Goal: Task Accomplishment & Management: Complete application form

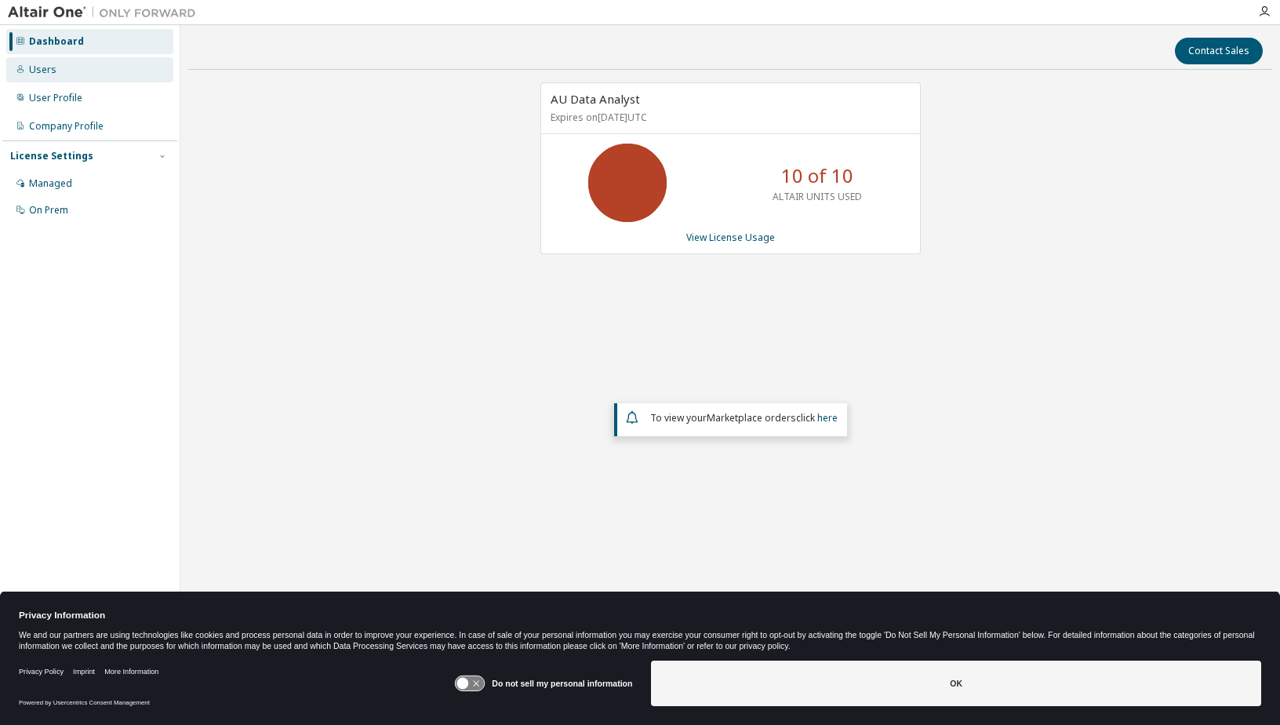
click at [82, 73] on div "Users" at bounding box center [89, 69] width 167 height 25
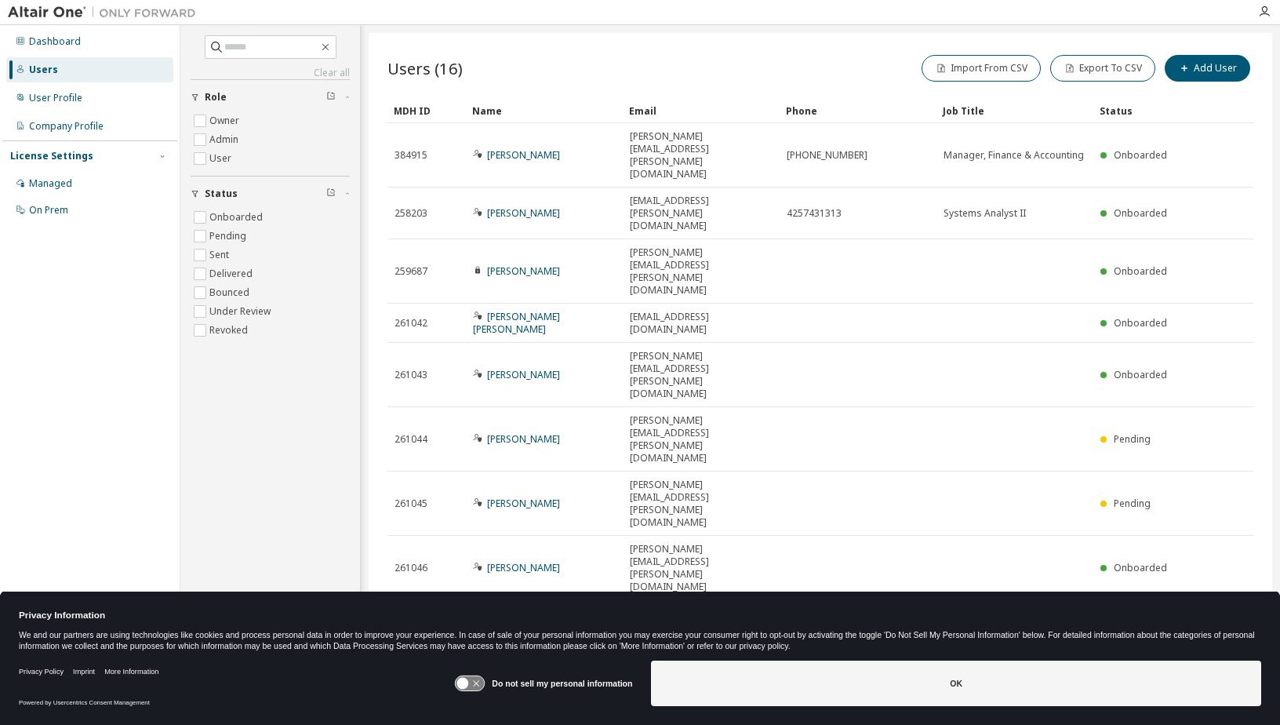
click at [71, 83] on div "Dashboard Users User Profile Company Profile License Settings Managed On Prem" at bounding box center [89, 125] width 175 height 197
click at [71, 100] on div "User Profile" at bounding box center [55, 98] width 53 height 13
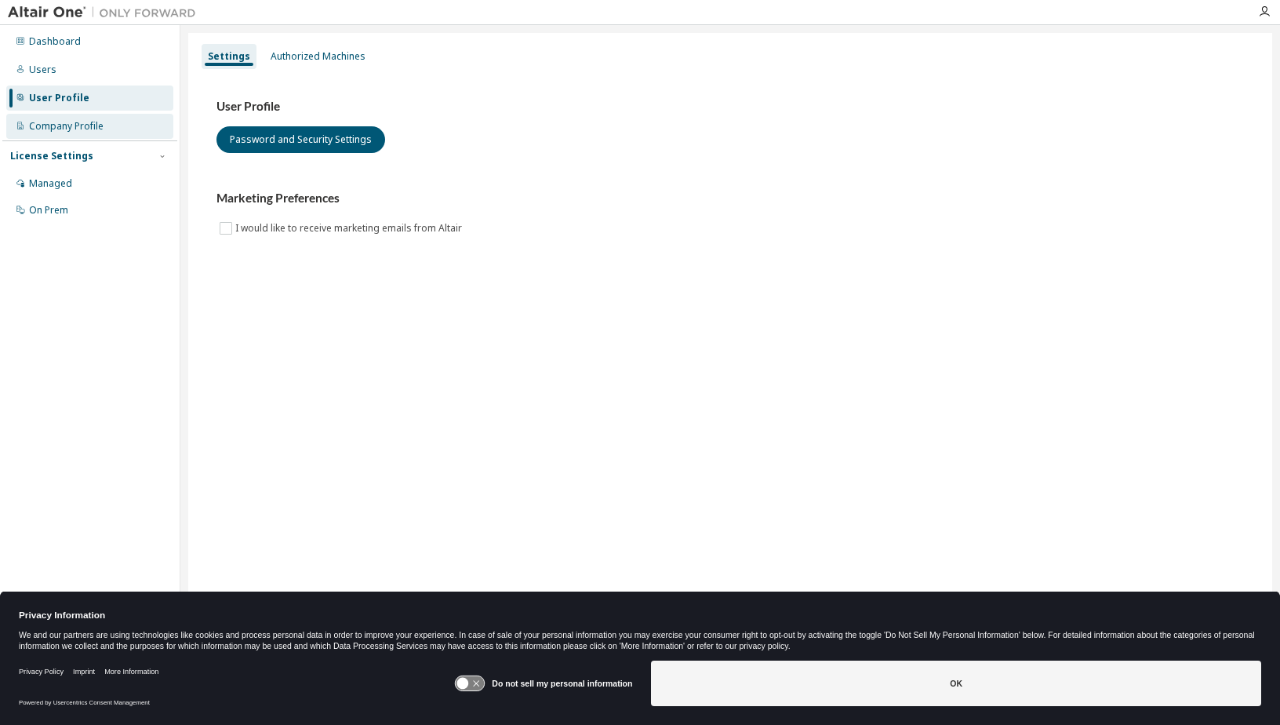
click at [89, 129] on div "Company Profile" at bounding box center [66, 126] width 74 height 13
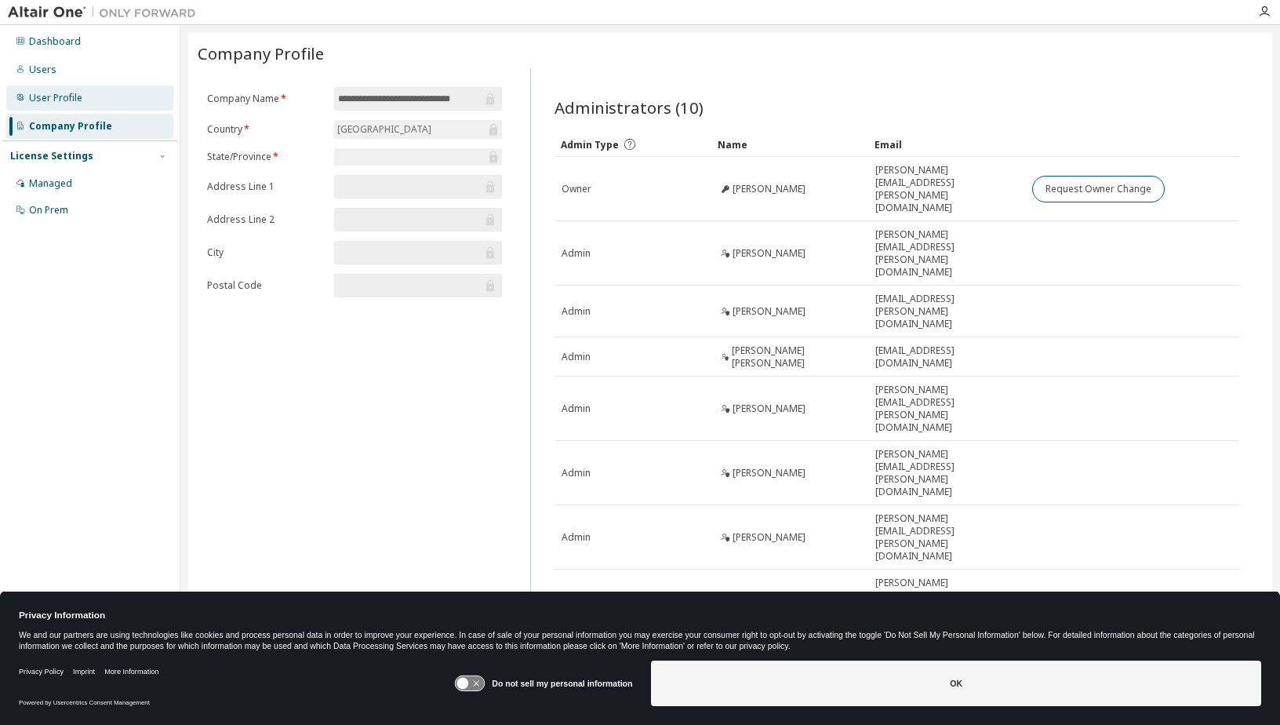
click at [77, 103] on div "User Profile" at bounding box center [55, 98] width 53 height 13
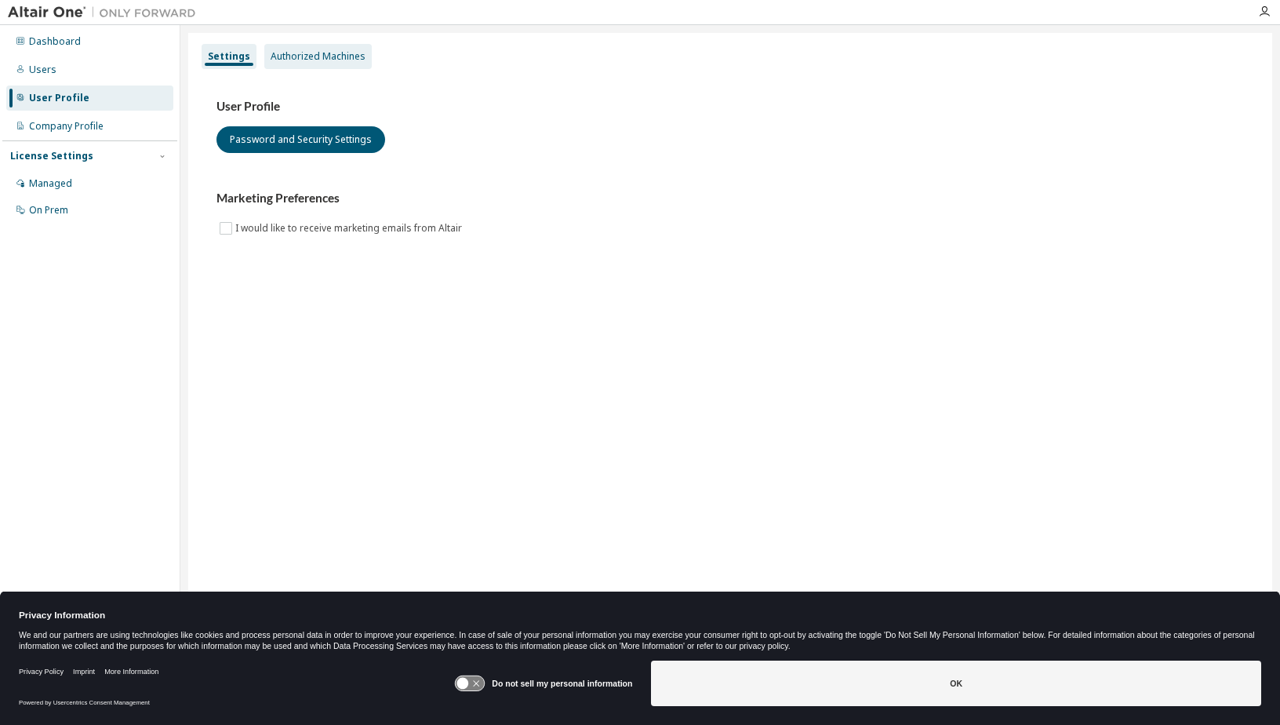
click at [321, 65] on div "Authorized Machines" at bounding box center [317, 56] width 107 height 25
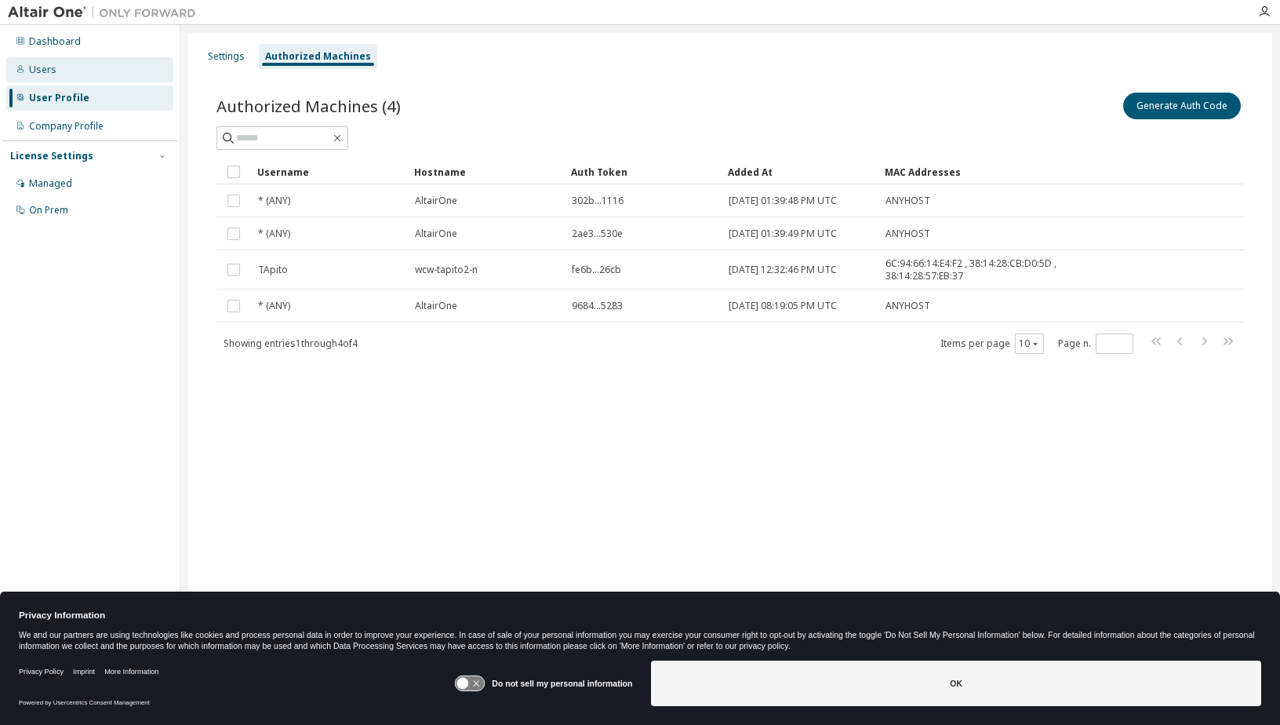
click at [56, 72] on div "Users" at bounding box center [89, 69] width 167 height 25
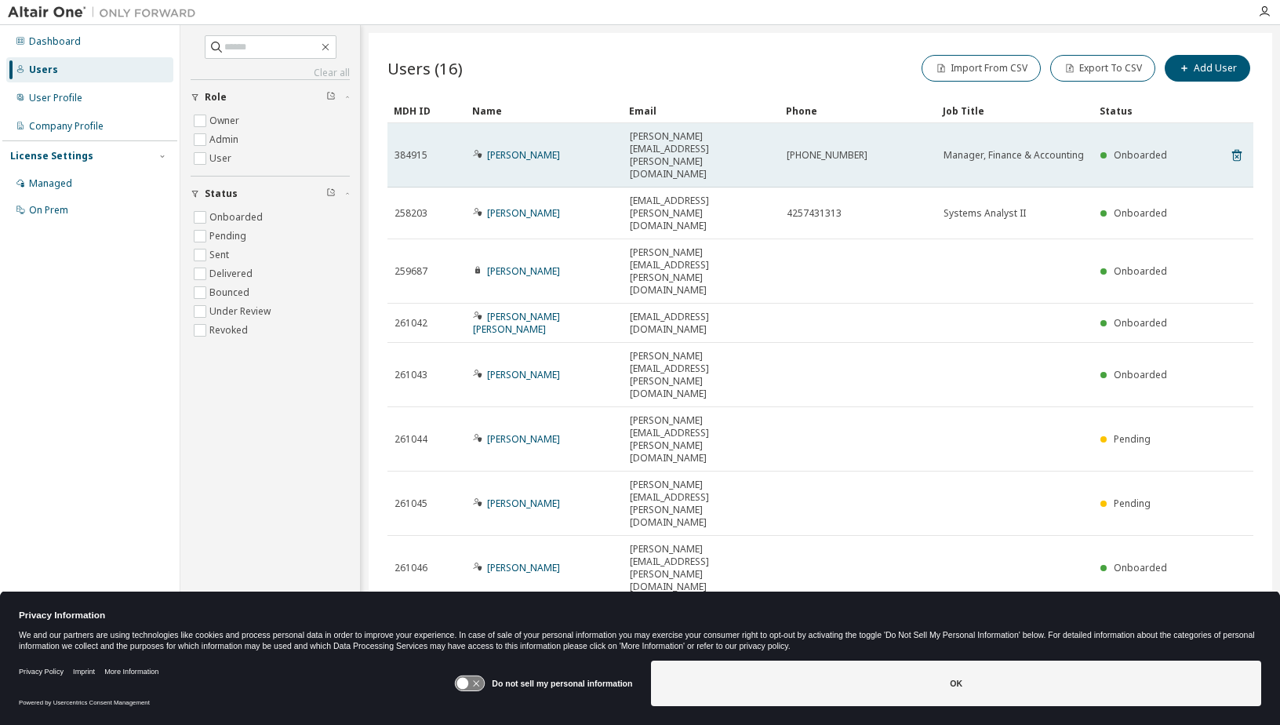
click at [832, 149] on span "(973) 575-1300" at bounding box center [827, 155] width 81 height 13
click at [514, 148] on link "Erika Reid" at bounding box center [523, 154] width 73 height 13
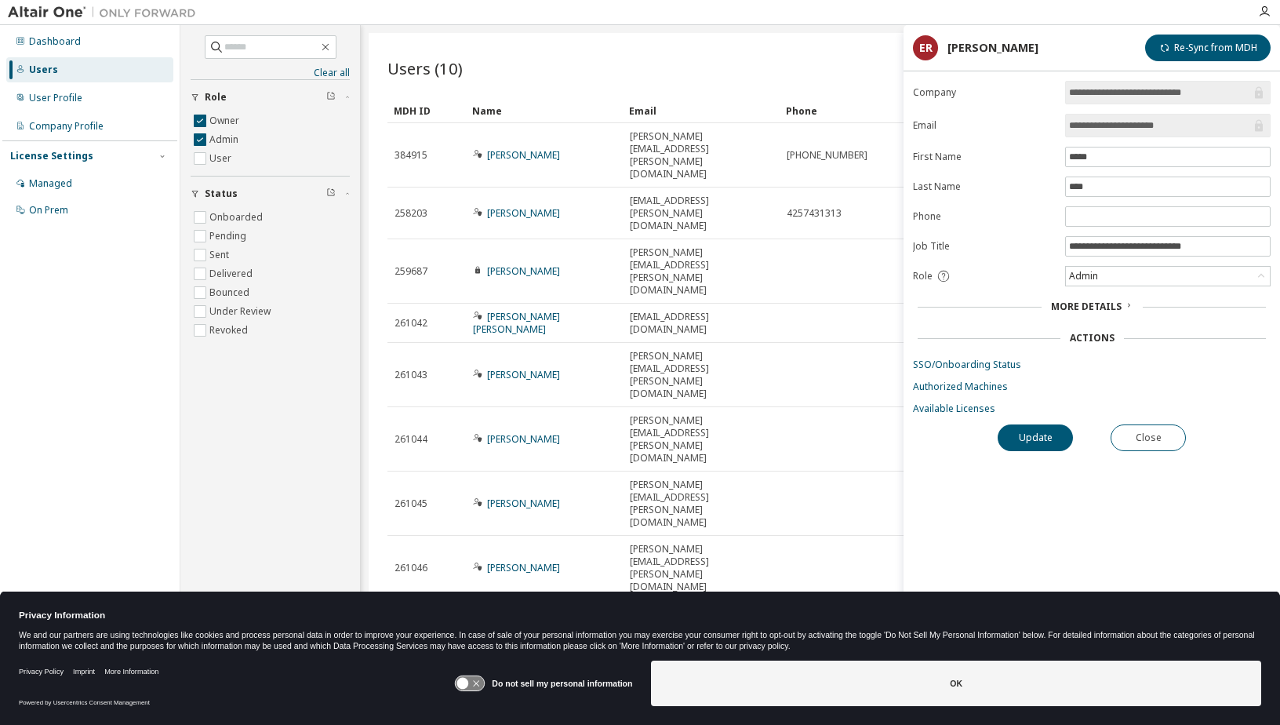
click at [1132, 305] on div "More Details" at bounding box center [1092, 306] width 348 height 13
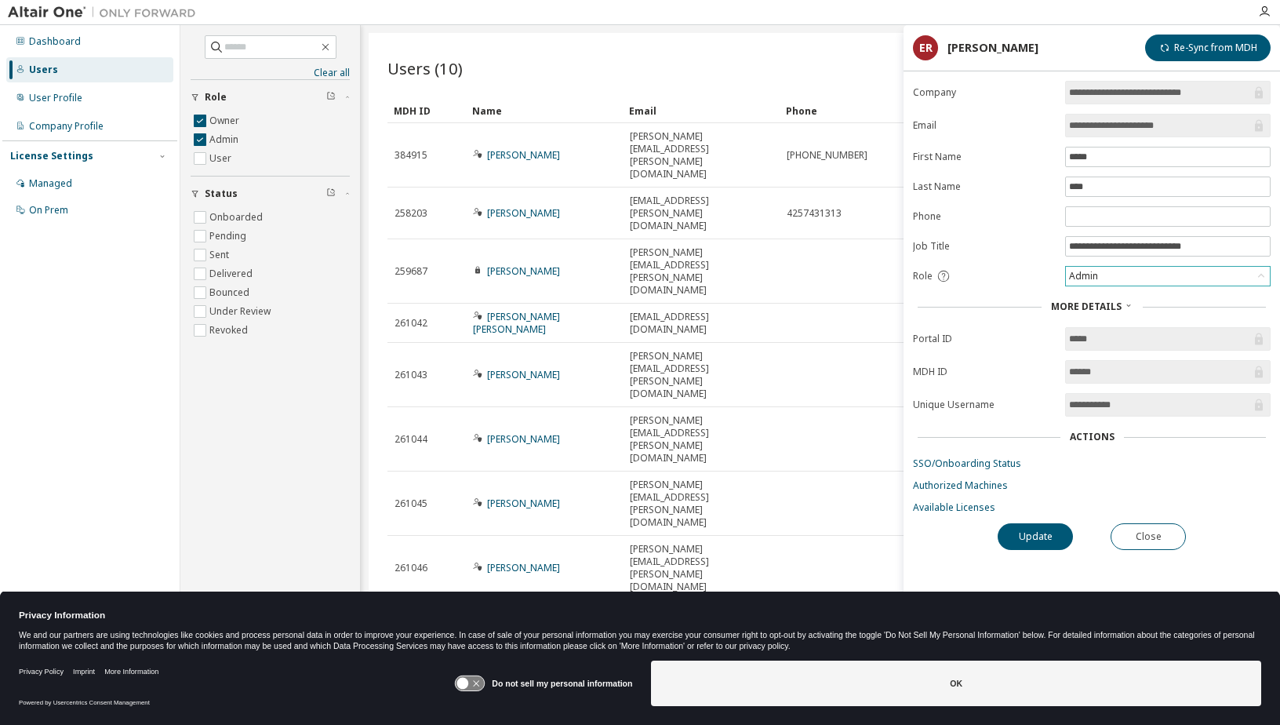
click at [1107, 276] on div "Admin" at bounding box center [1168, 276] width 204 height 19
click at [1022, 291] on form "**********" at bounding box center [1092, 297] width 358 height 433
click at [1133, 542] on button "Close" at bounding box center [1147, 536] width 75 height 27
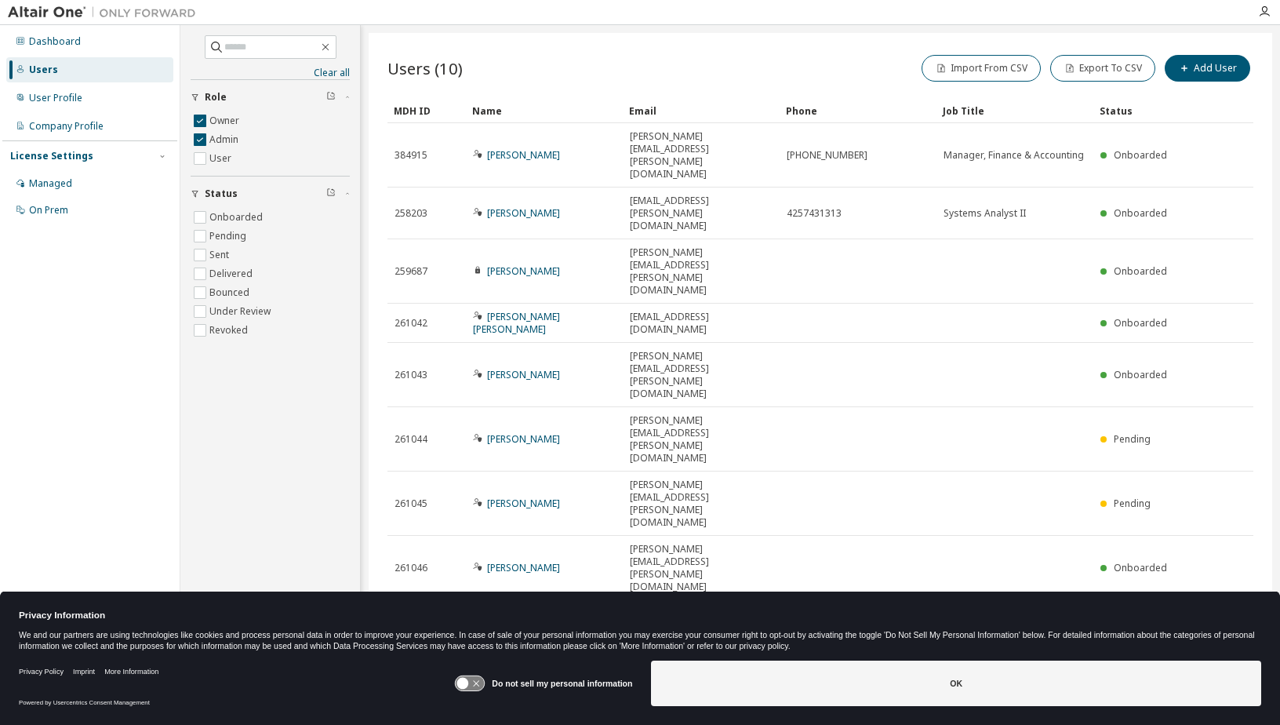
click at [521, 683] on link "Tyler Apito" at bounding box center [523, 689] width 73 height 13
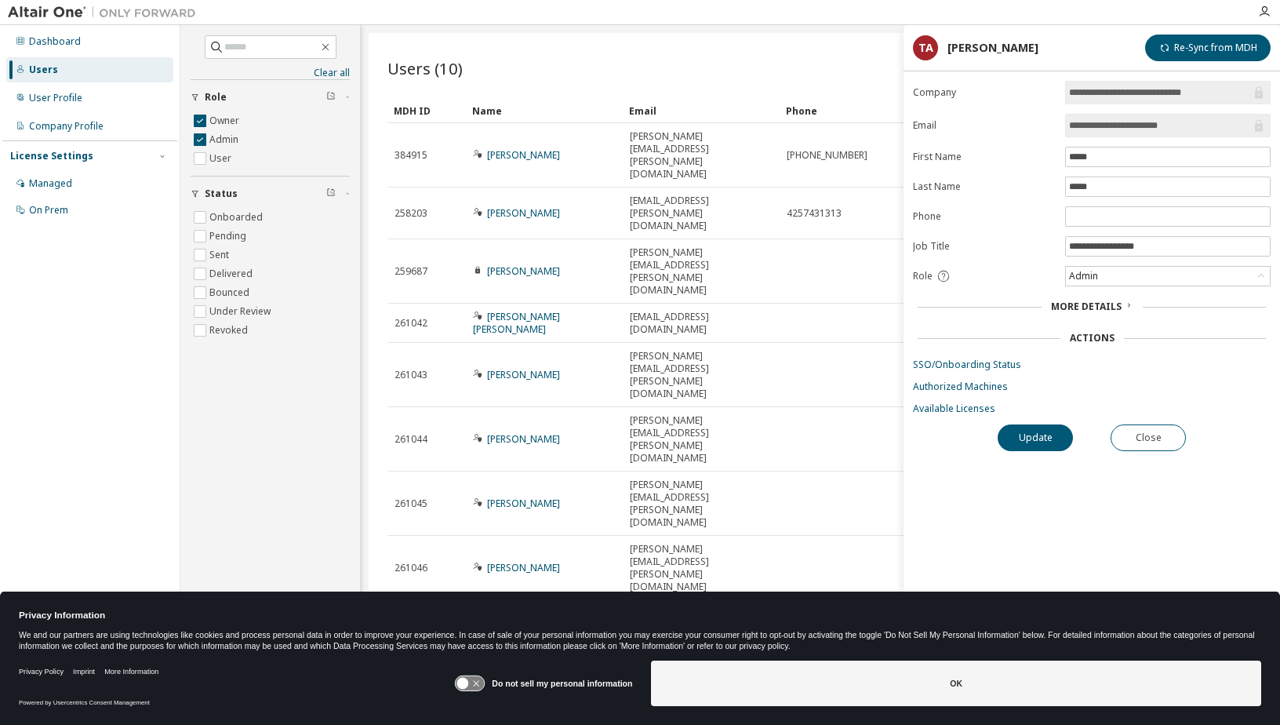
click at [617, 435] on div "Users (10) Import From CSV Export To CSV Add User Clear Load Save Save As Field…" at bounding box center [820, 352] width 903 height 638
click at [56, 122] on div "Company Profile" at bounding box center [66, 126] width 74 height 13
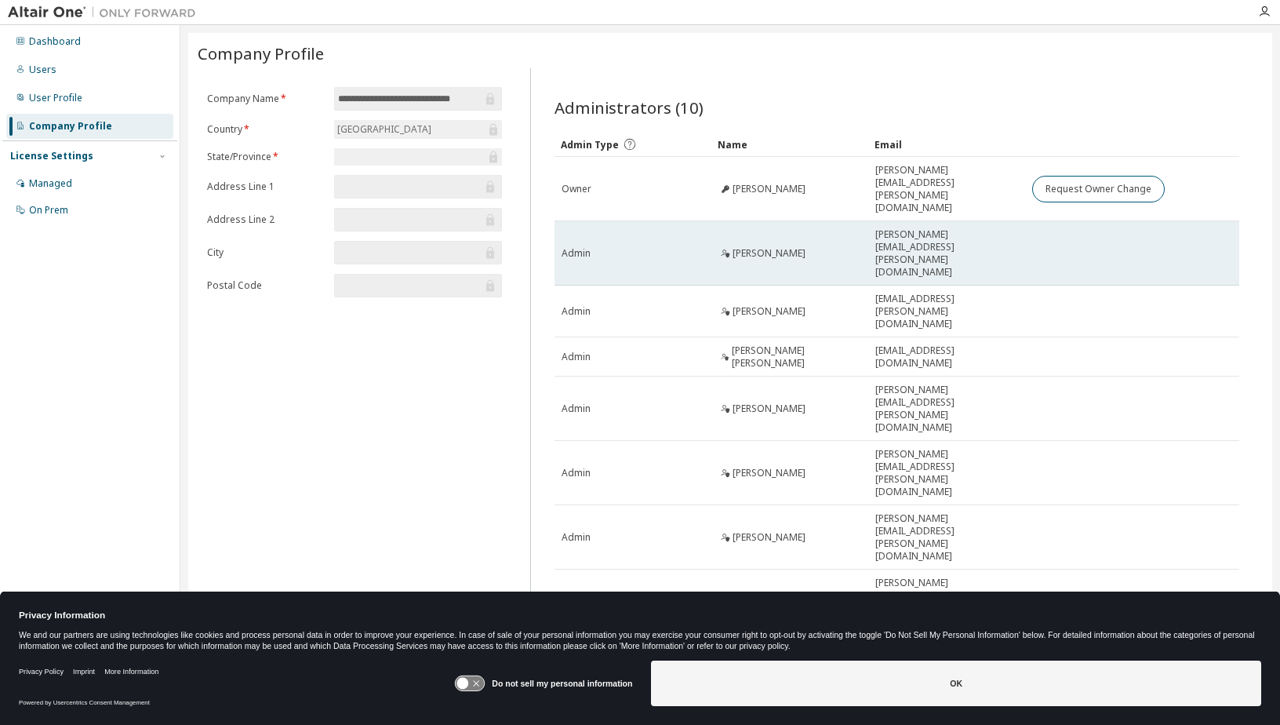
click at [592, 247] on div "Admin" at bounding box center [632, 253] width 143 height 13
click at [799, 247] on div "Erika Reid" at bounding box center [789, 253] width 143 height 13
click at [938, 228] on span "erika.reid@craneae.com" at bounding box center [946, 253] width 143 height 50
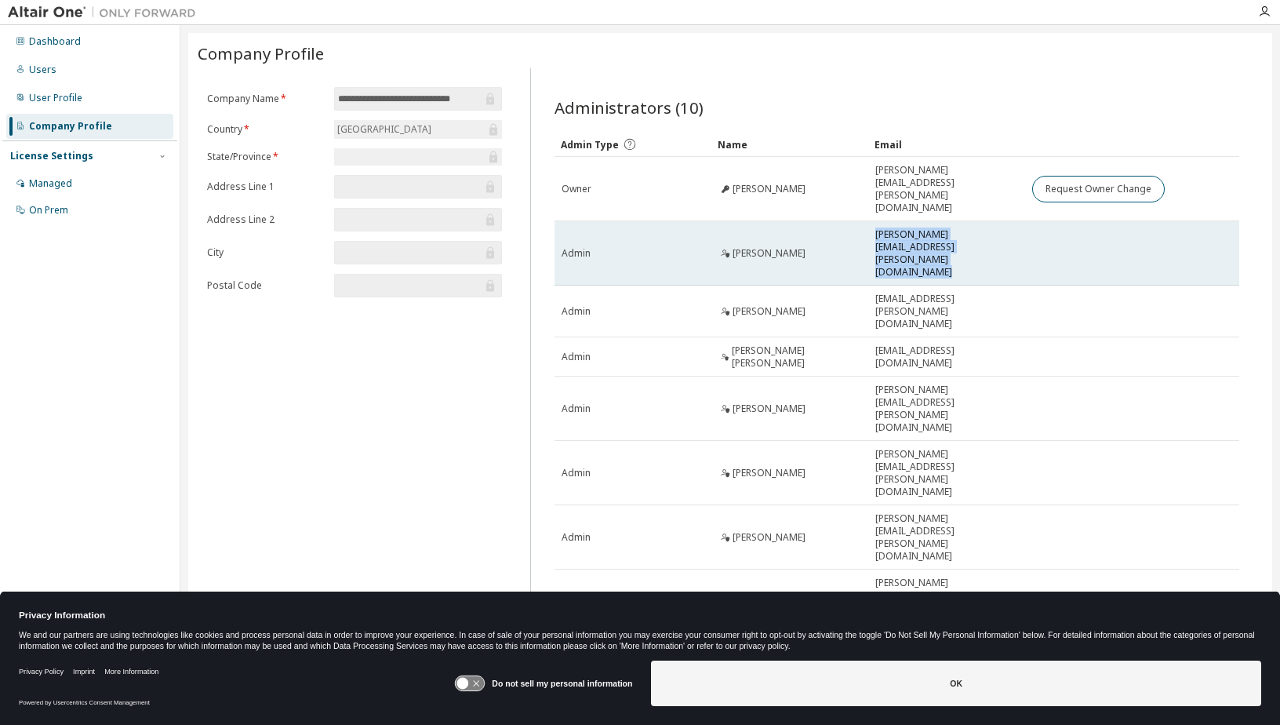
drag, startPoint x: 938, startPoint y: 213, endPoint x: 906, endPoint y: 223, distance: 33.5
click at [906, 223] on td "erika.reid@craneae.com" at bounding box center [946, 253] width 157 height 64
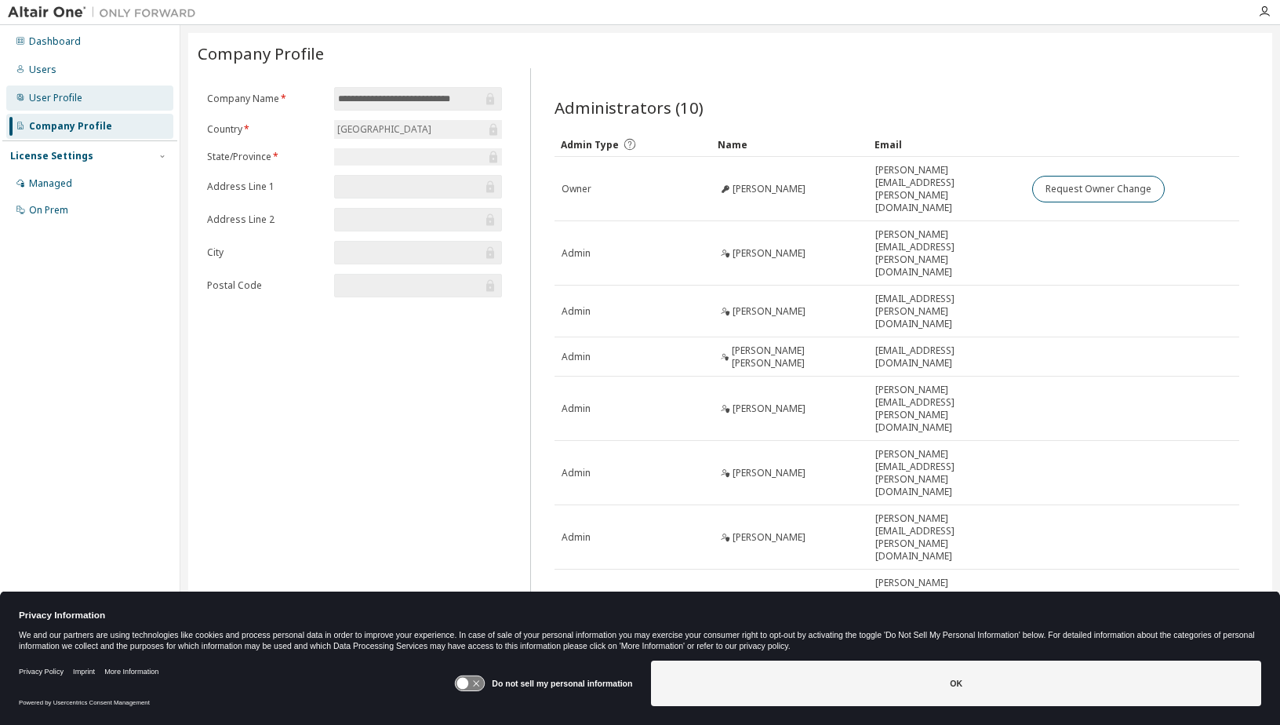
click at [59, 100] on div "User Profile" at bounding box center [55, 98] width 53 height 13
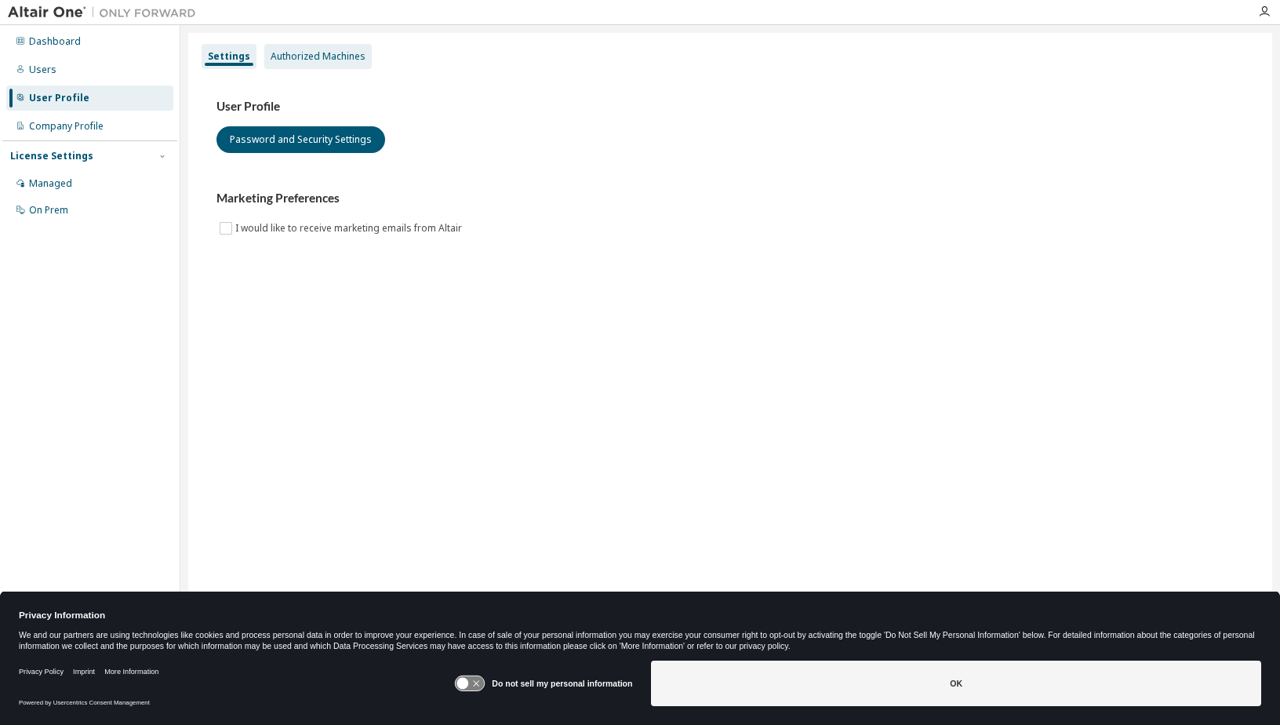
click at [310, 54] on div "Authorized Machines" at bounding box center [318, 56] width 95 height 13
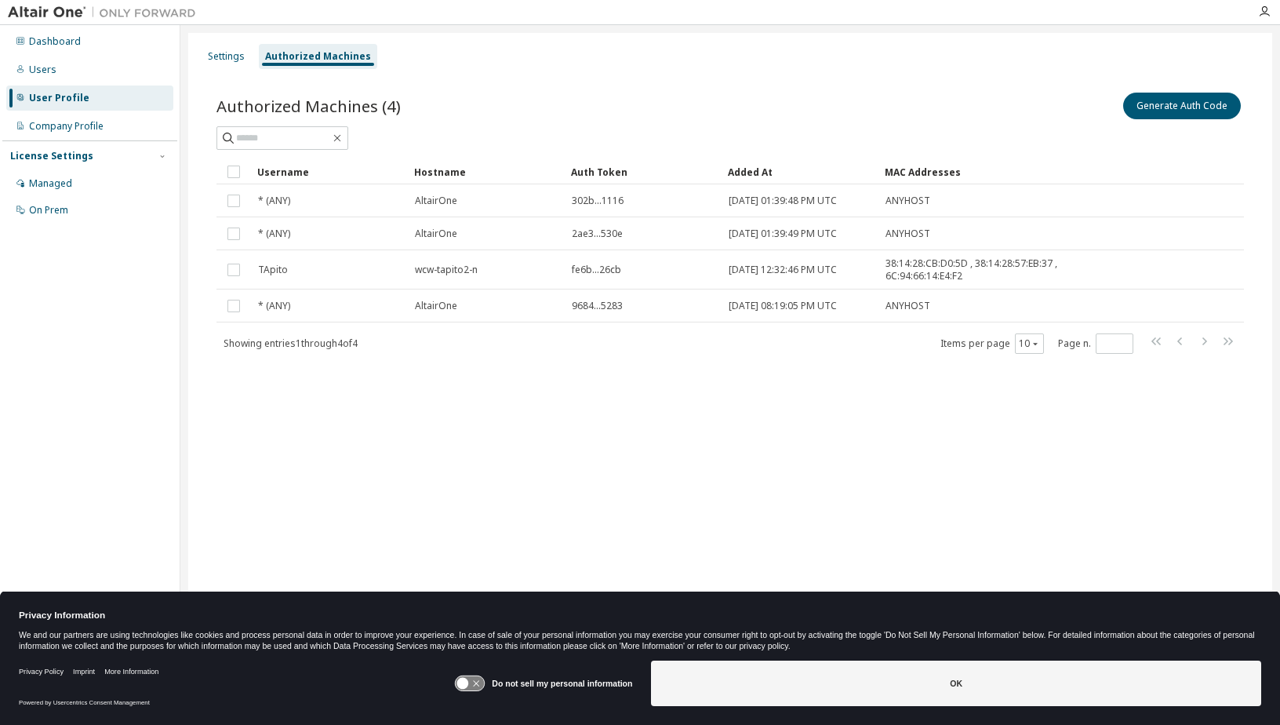
click at [192, 56] on div "Settings Authorized Machines Authorized Machines (4) Generate Auth Code Clear L…" at bounding box center [730, 352] width 1084 height 638
click at [216, 56] on div "Settings" at bounding box center [226, 56] width 37 height 13
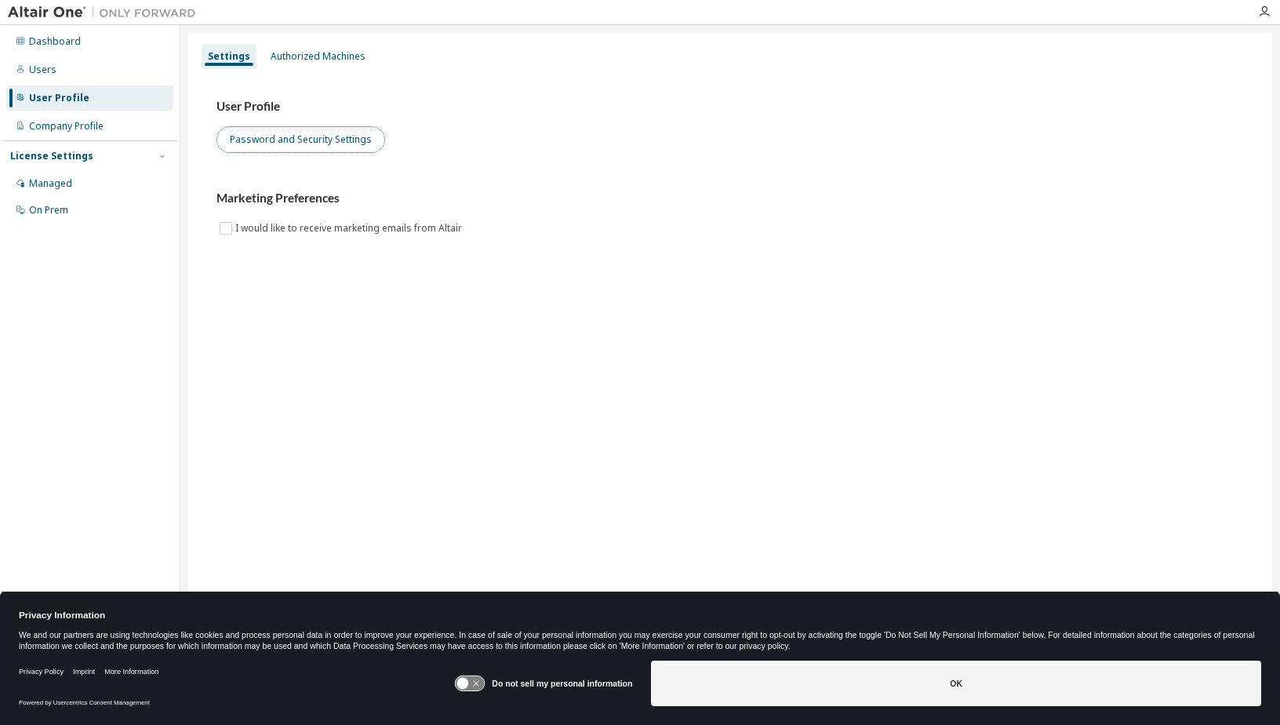
click at [273, 129] on button "Password and Security Settings" at bounding box center [300, 139] width 169 height 27
click at [65, 75] on div "Users" at bounding box center [89, 69] width 167 height 25
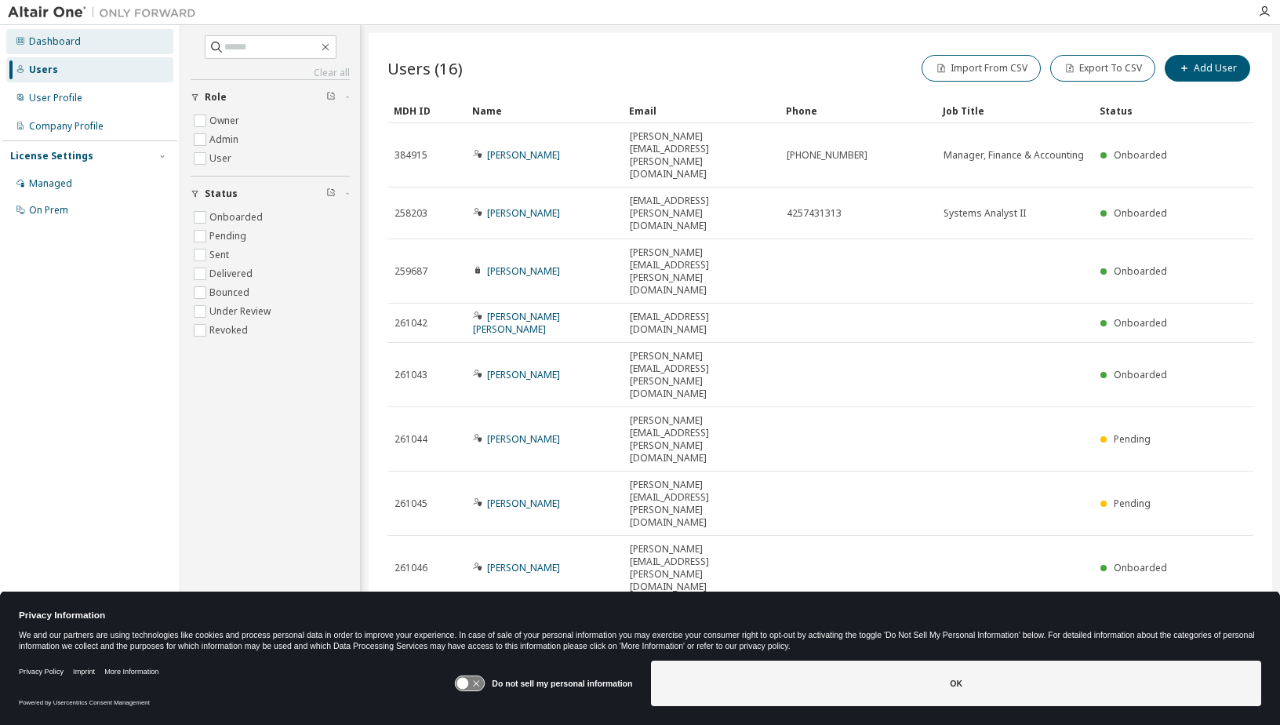
click at [72, 46] on div "Dashboard" at bounding box center [55, 41] width 52 height 13
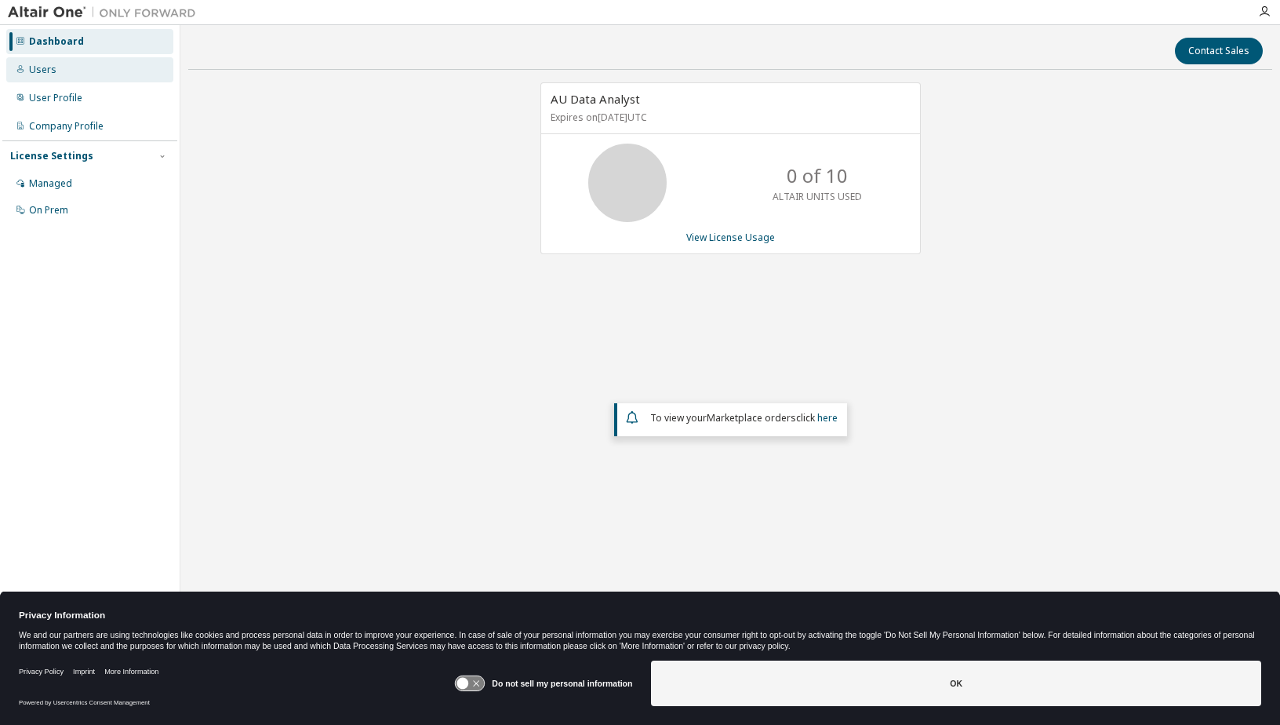
click at [67, 74] on div "Users" at bounding box center [89, 69] width 167 height 25
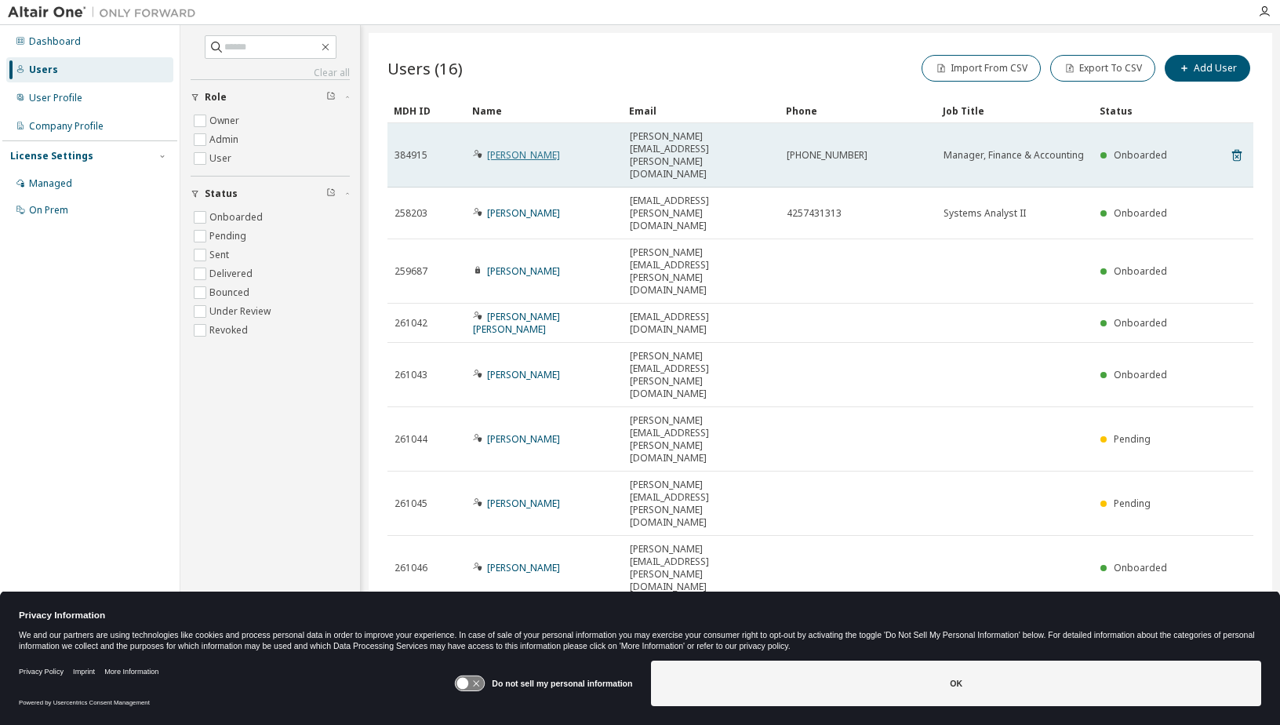
click at [519, 148] on link "Erika Reid" at bounding box center [523, 154] width 73 height 13
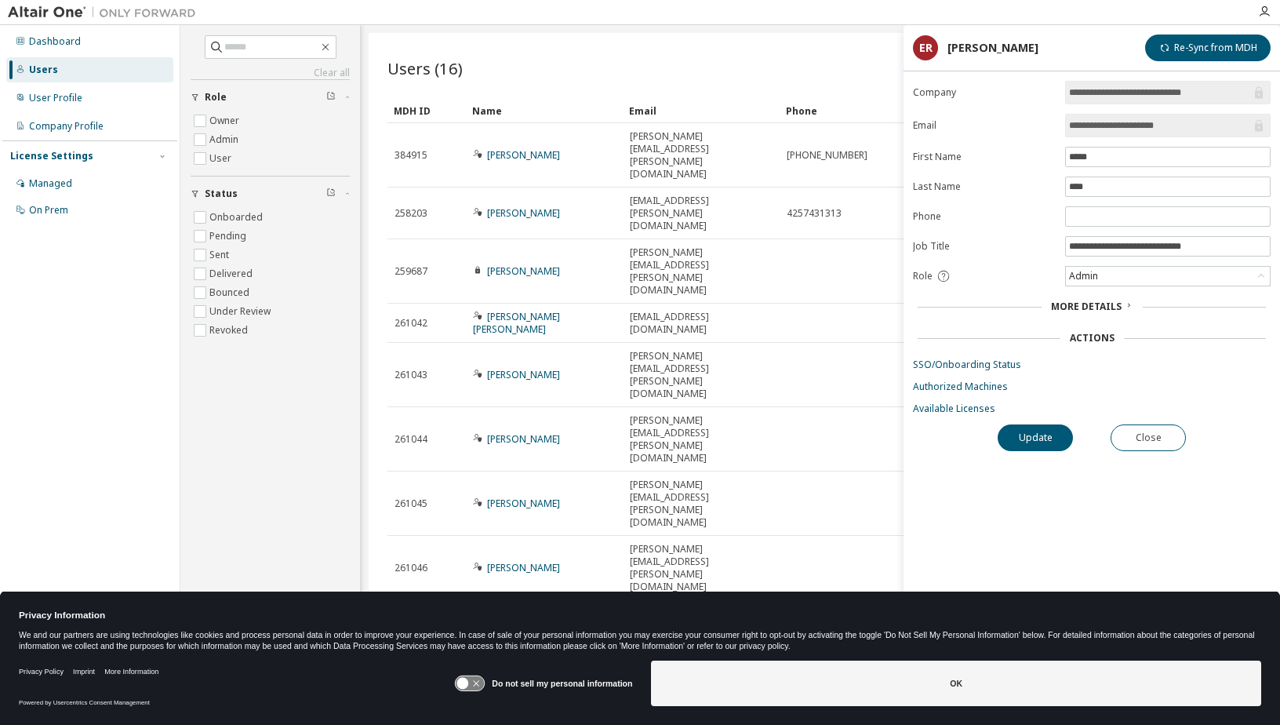
click at [550, 88] on div "Users (16) Import From CSV Export To CSV Add User" at bounding box center [820, 70] width 866 height 37
click at [751, 64] on div "Users (16) Import From CSV Export To CSV Add User" at bounding box center [820, 68] width 866 height 33
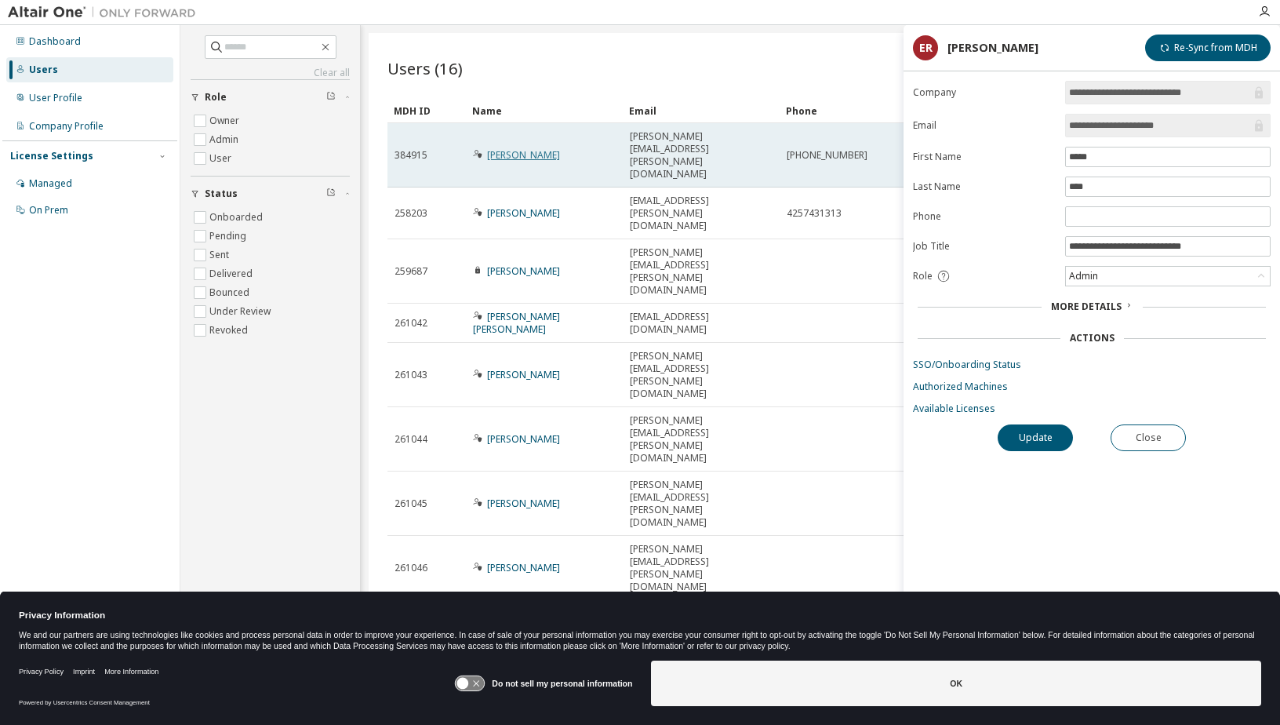
click at [499, 148] on link "Erika Reid" at bounding box center [523, 154] width 73 height 13
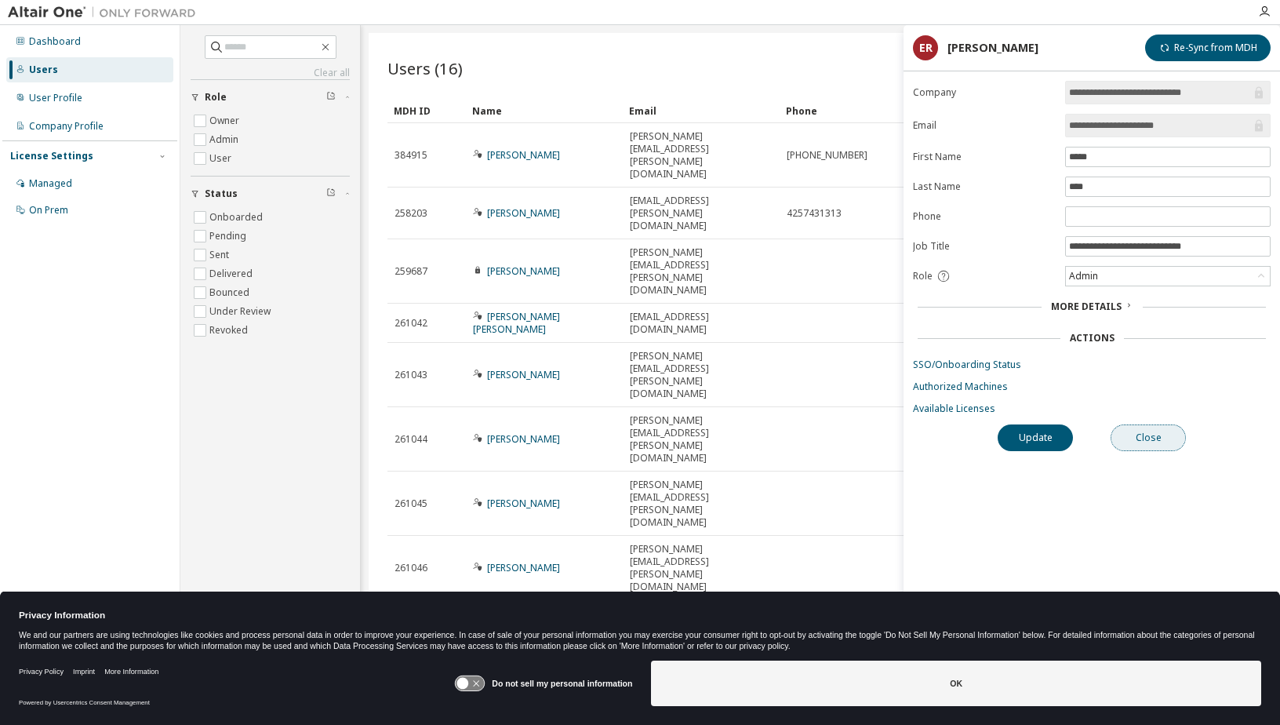
click at [1160, 436] on button "Close" at bounding box center [1147, 437] width 75 height 27
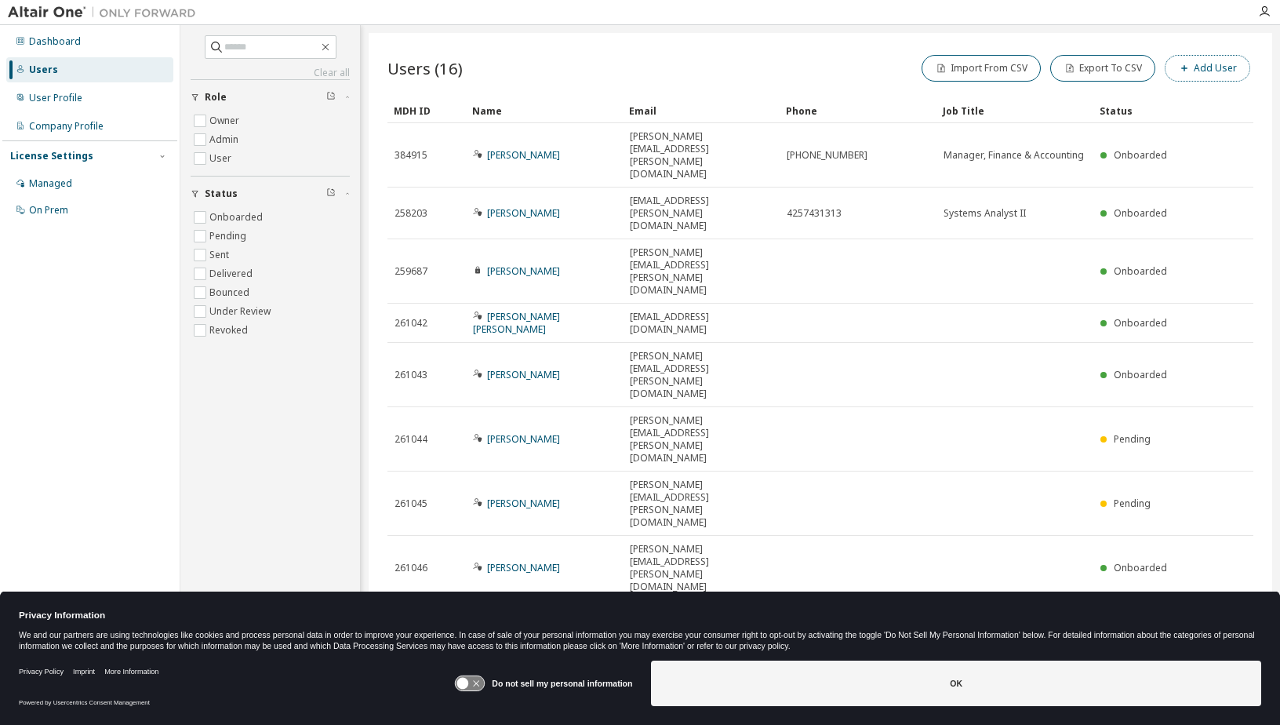
click at [1223, 64] on button "Add User" at bounding box center [1207, 68] width 85 height 27
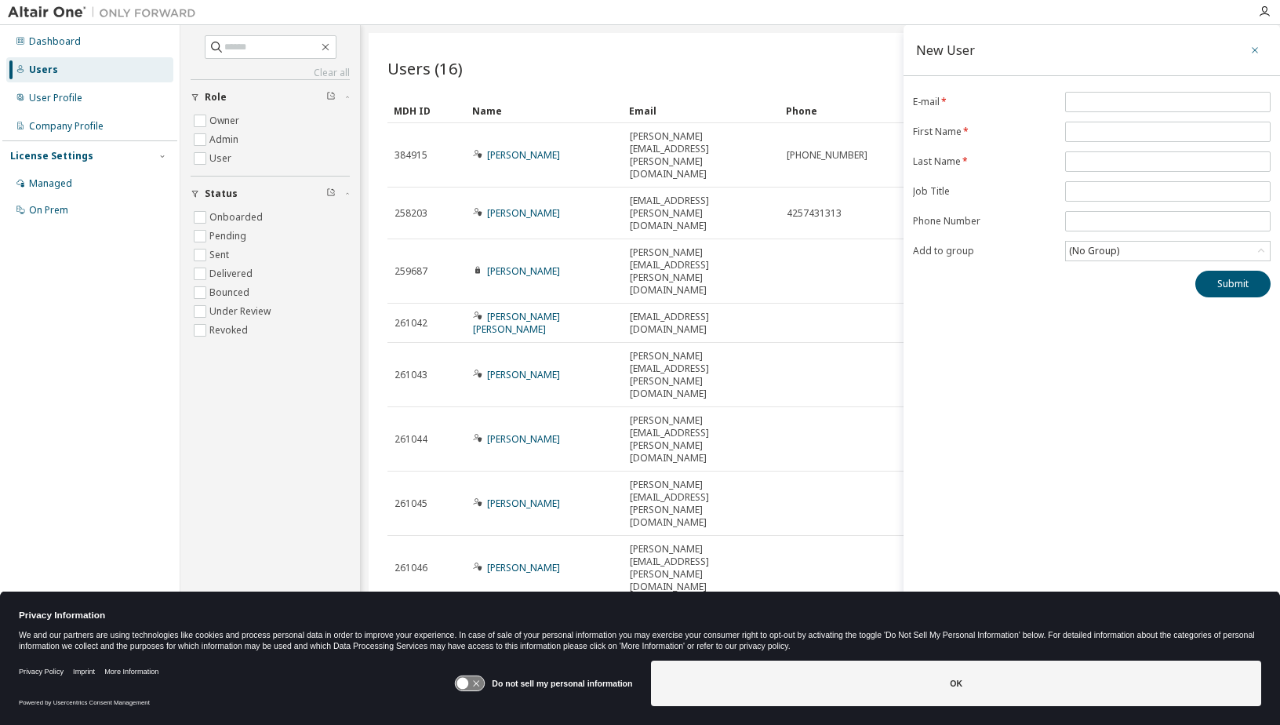
click at [1257, 51] on icon "button" at bounding box center [1254, 50] width 11 height 13
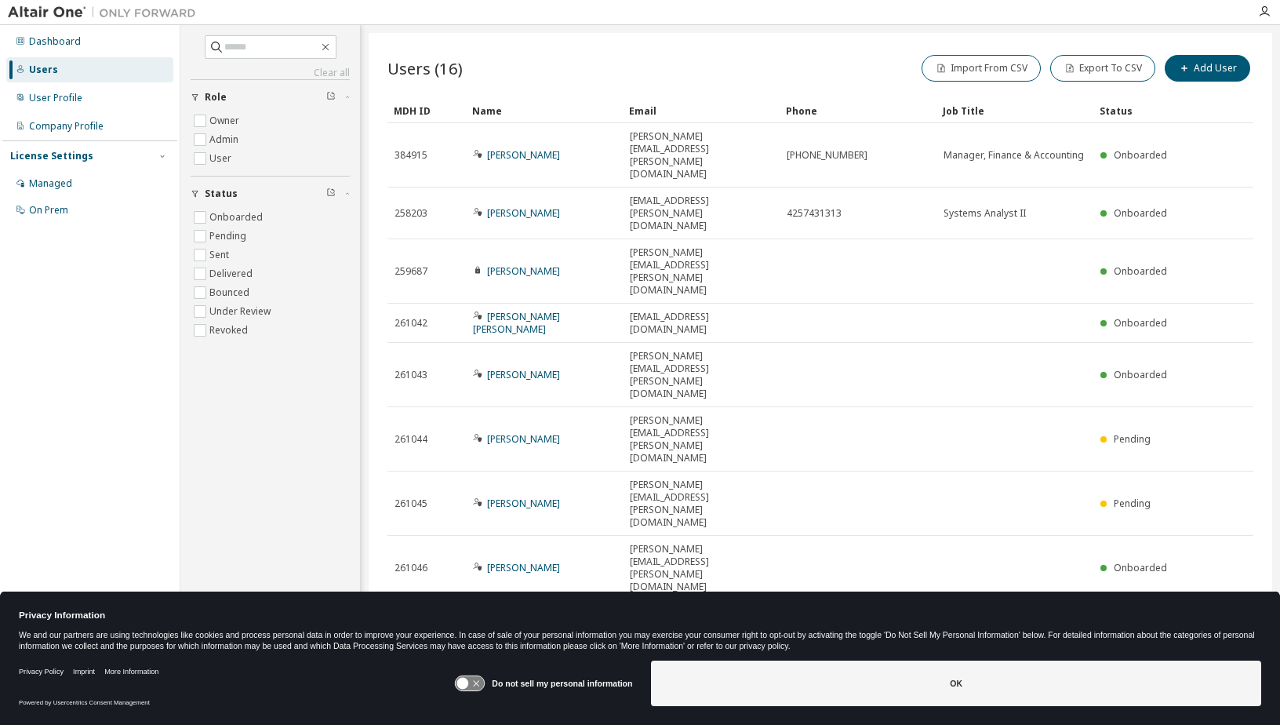
click at [728, 514] on div "Users (16) Import From CSV Export To CSV Add User Clear Load Save Save As Field…" at bounding box center [820, 352] width 903 height 638
click at [91, 99] on div "User Profile" at bounding box center [89, 97] width 167 height 25
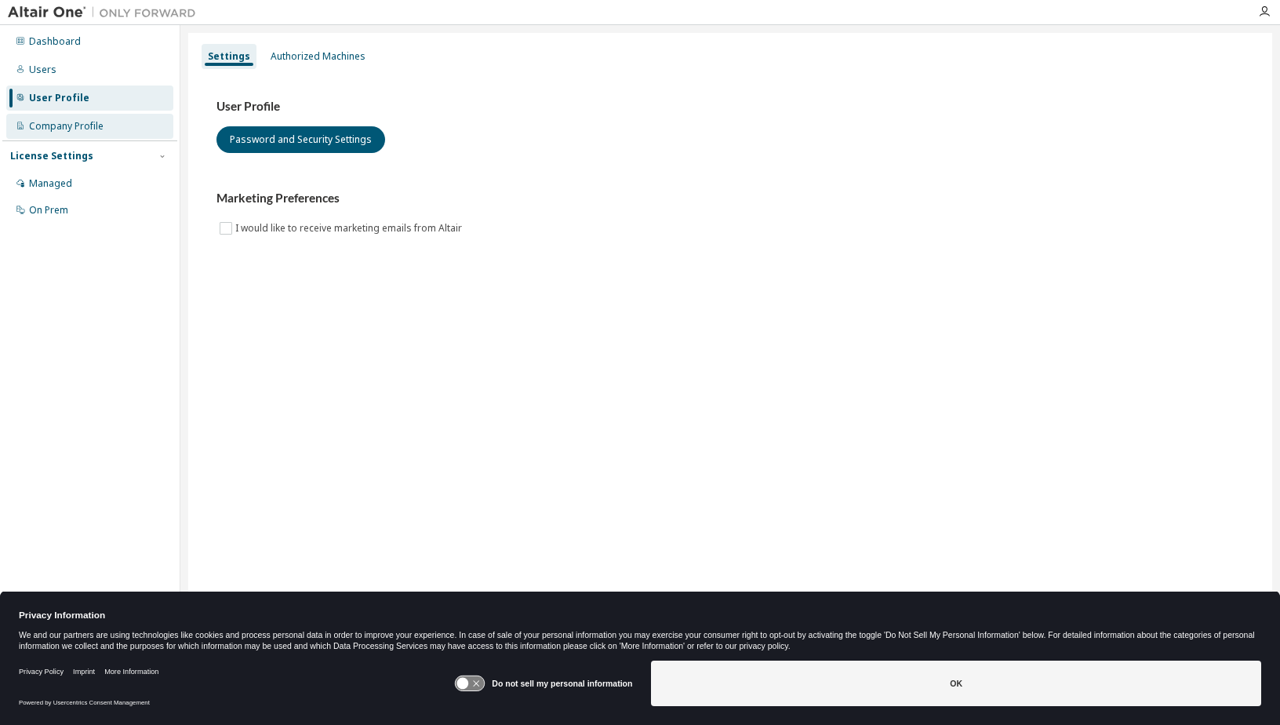
click at [88, 121] on div "Company Profile" at bounding box center [66, 126] width 74 height 13
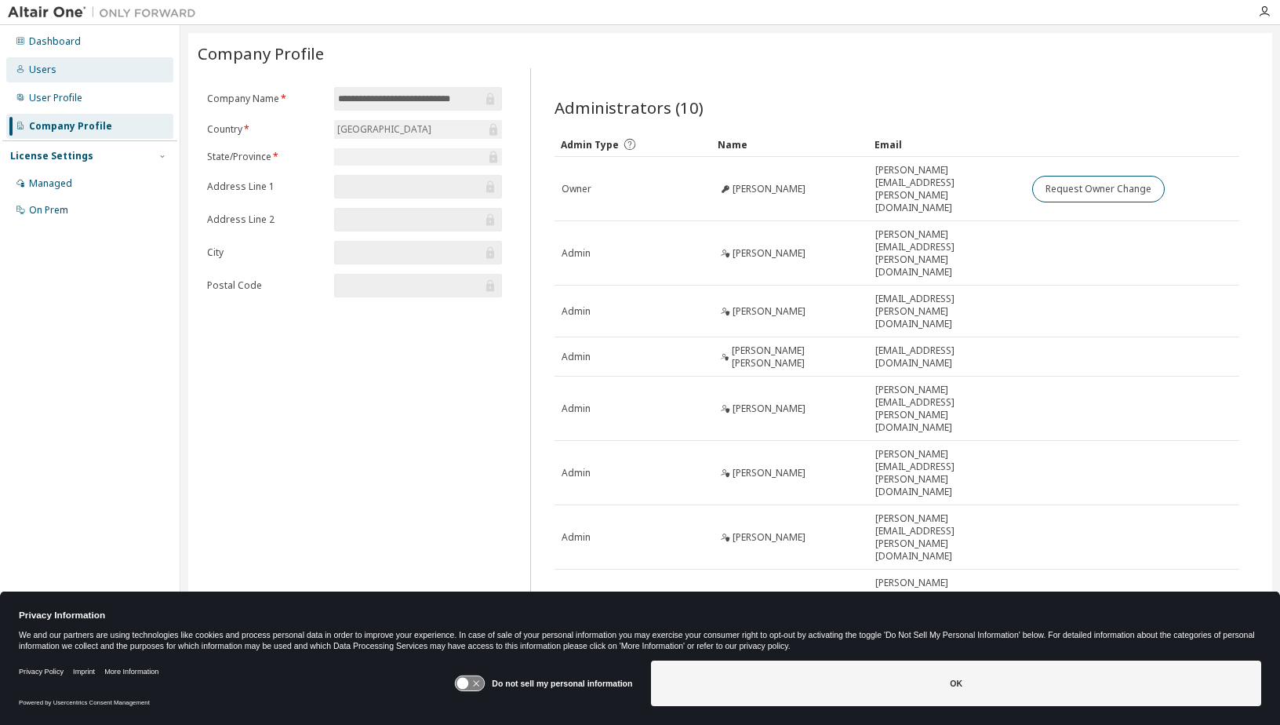
click at [87, 67] on div "Users" at bounding box center [89, 69] width 167 height 25
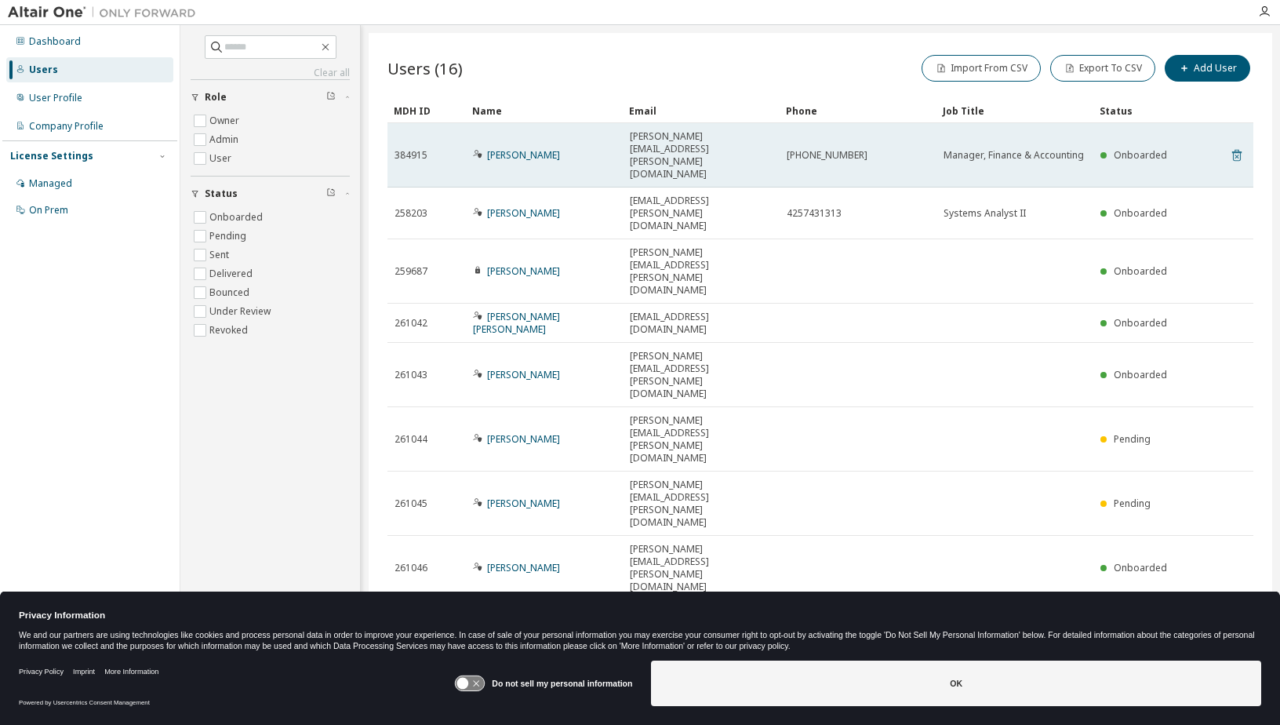
click at [1237, 146] on icon at bounding box center [1237, 155] width 14 height 19
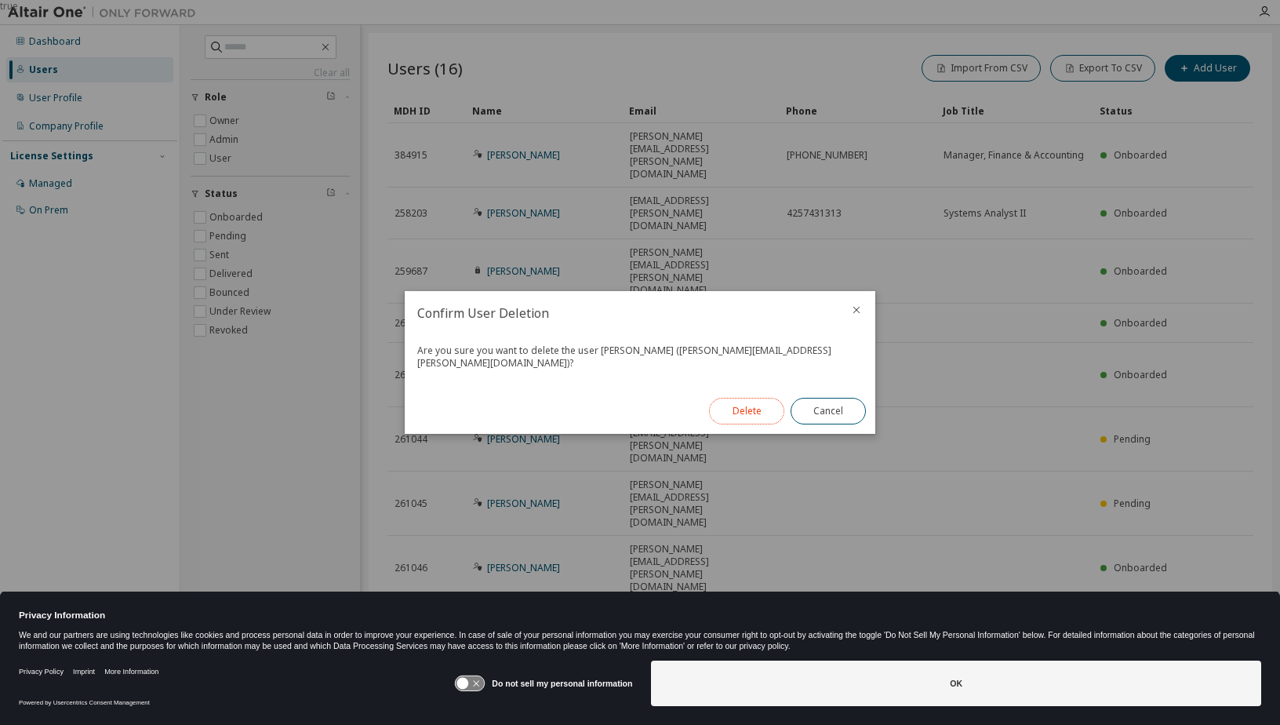
click at [736, 405] on button "Delete" at bounding box center [746, 411] width 75 height 27
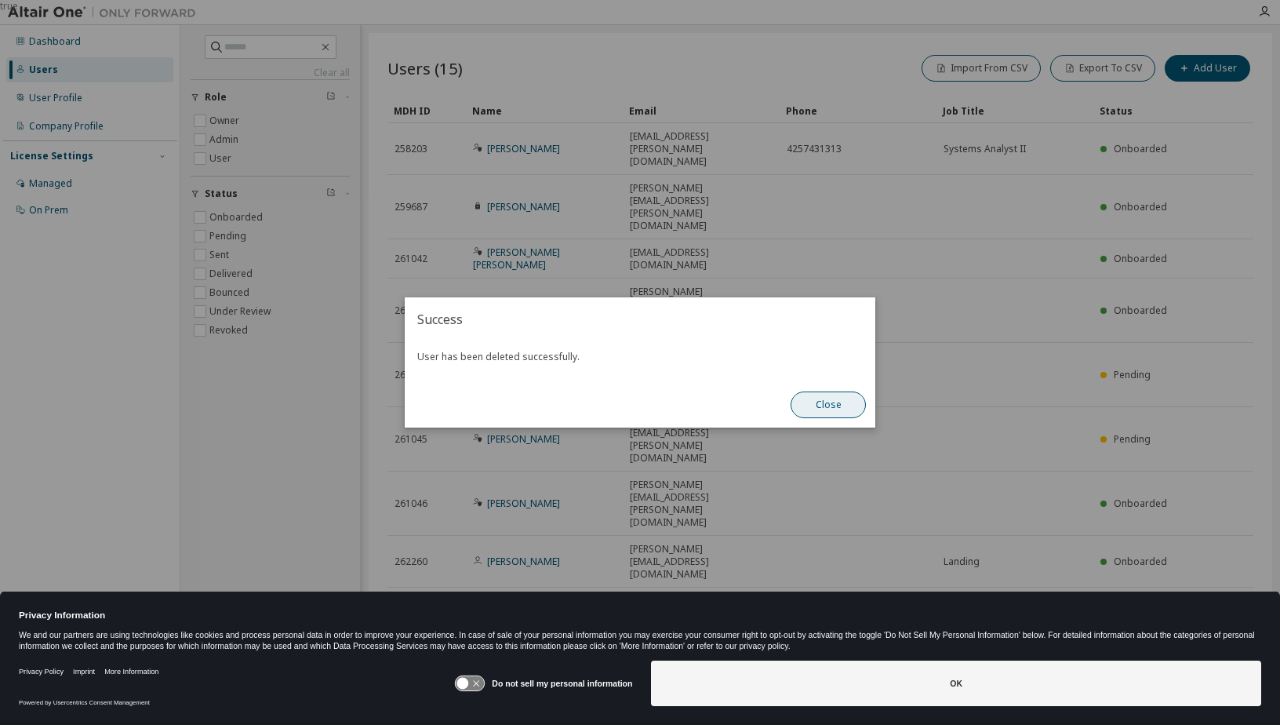
click at [822, 405] on button "Close" at bounding box center [827, 404] width 75 height 27
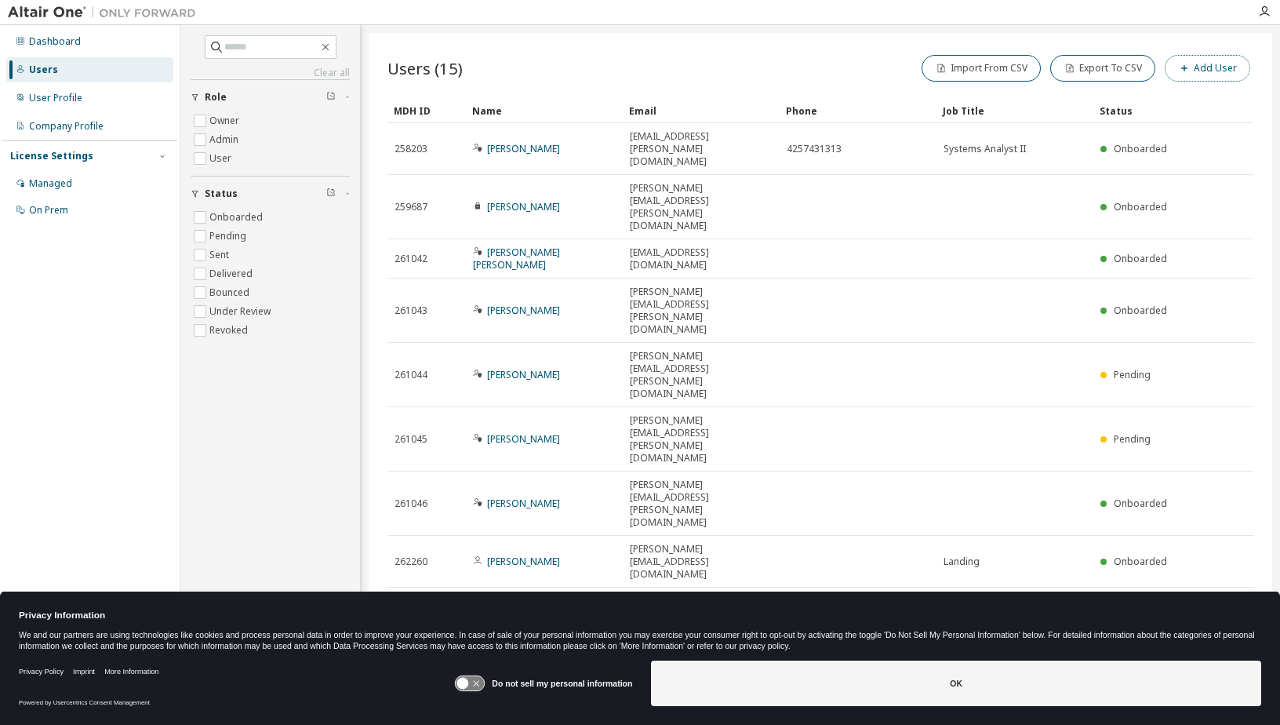
click at [1181, 64] on span "button" at bounding box center [1184, 68] width 13 height 13
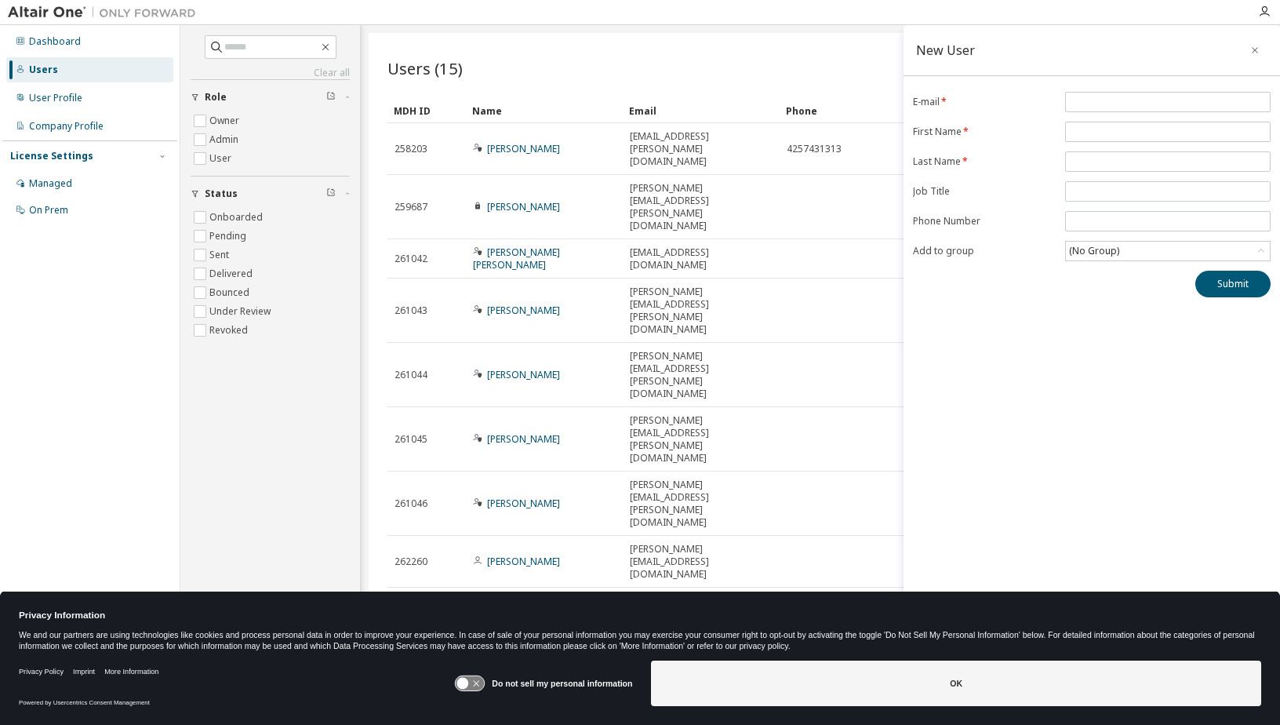
click at [1125, 89] on div "New User E-mail * First Name * Last Name * Job Title Phone Number Add to group …" at bounding box center [1091, 352] width 376 height 654
click at [1125, 100] on input "email" at bounding box center [1168, 102] width 198 height 13
type input "*"
type input "**********"
click at [1136, 129] on input "text" at bounding box center [1168, 131] width 198 height 13
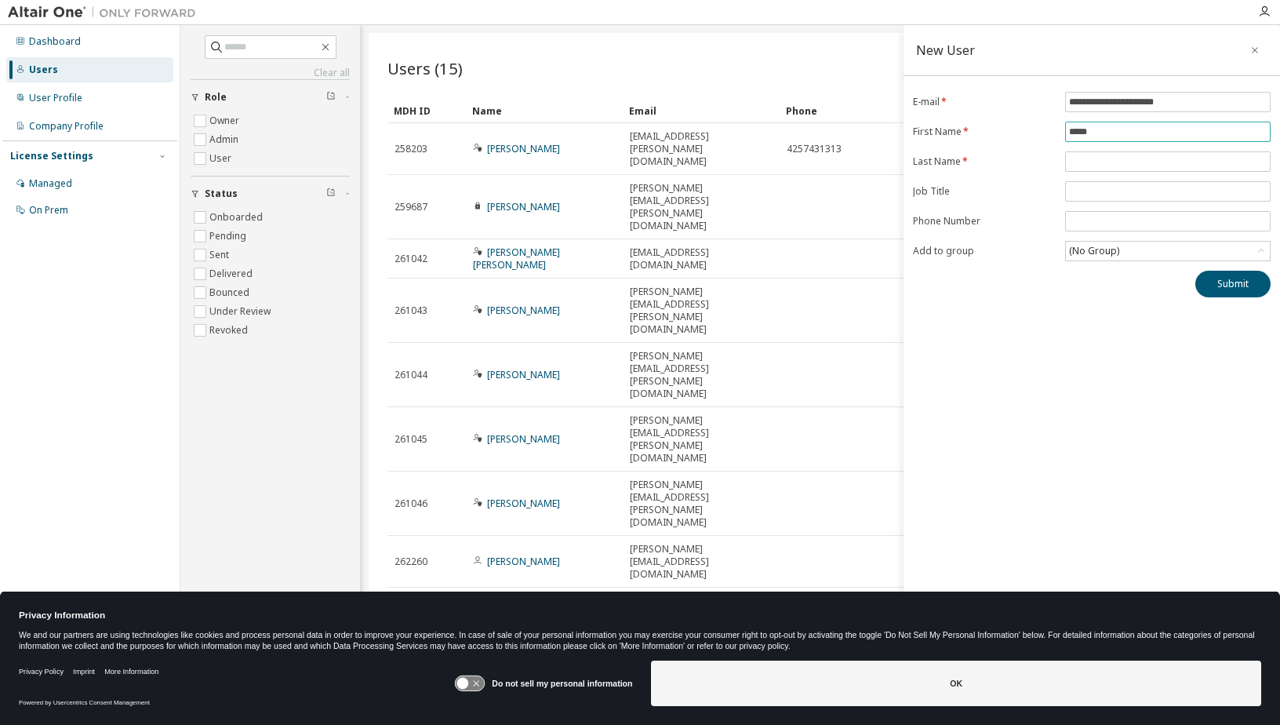
type input "*****"
click at [1097, 158] on input "text" at bounding box center [1168, 161] width 198 height 13
type input "****"
click at [1113, 180] on form "**********" at bounding box center [1092, 176] width 358 height 169
click at [1105, 187] on input "text" at bounding box center [1168, 191] width 198 height 13
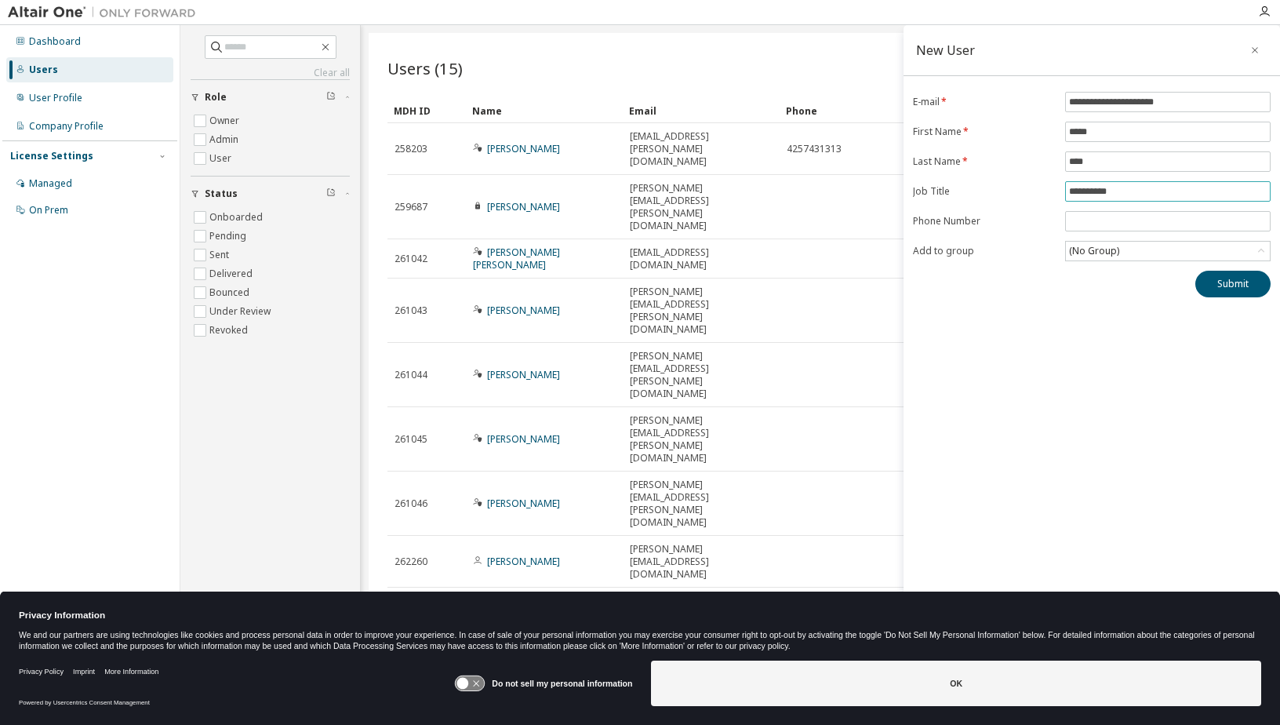
type input "**********"
click at [1078, 256] on div "(No Group)" at bounding box center [1094, 250] width 55 height 17
click at [1106, 309] on li "5024 - Monarch" at bounding box center [1167, 315] width 201 height 20
click at [1170, 299] on div "**********" at bounding box center [1091, 352] width 376 height 654
click at [1223, 283] on button "Submit" at bounding box center [1232, 284] width 75 height 27
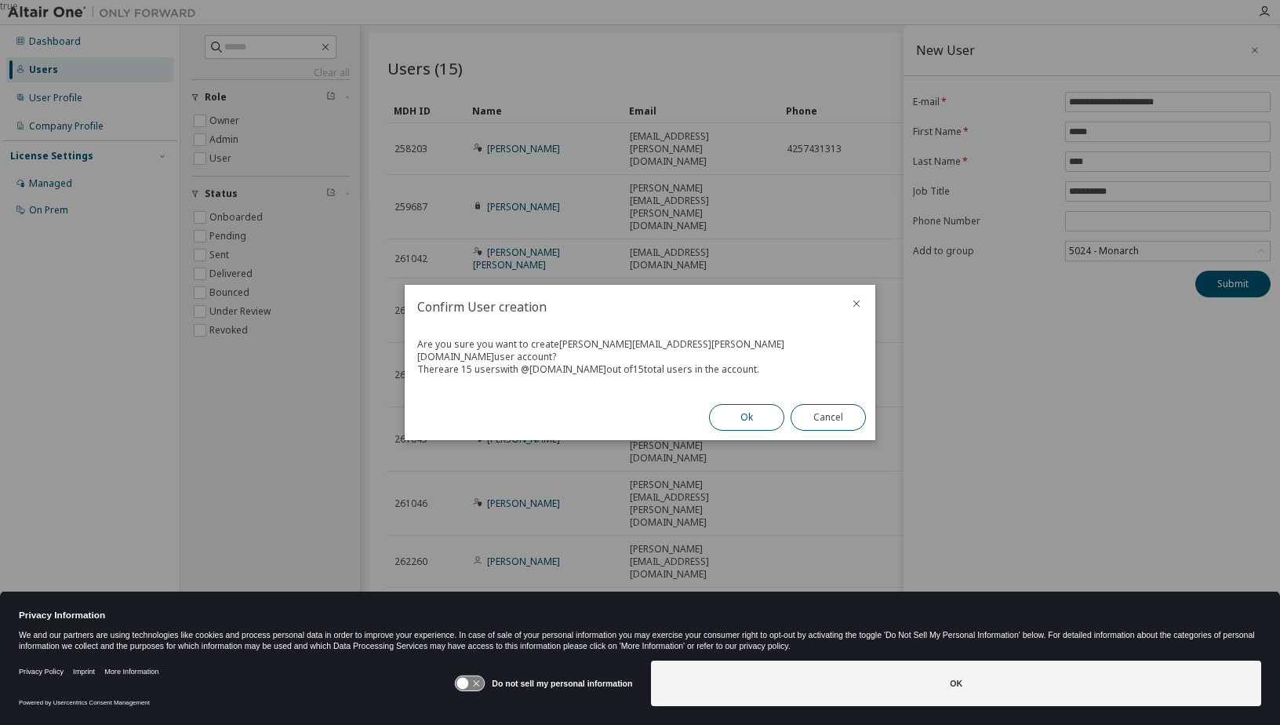
click at [743, 420] on button "Ok" at bounding box center [746, 417] width 75 height 27
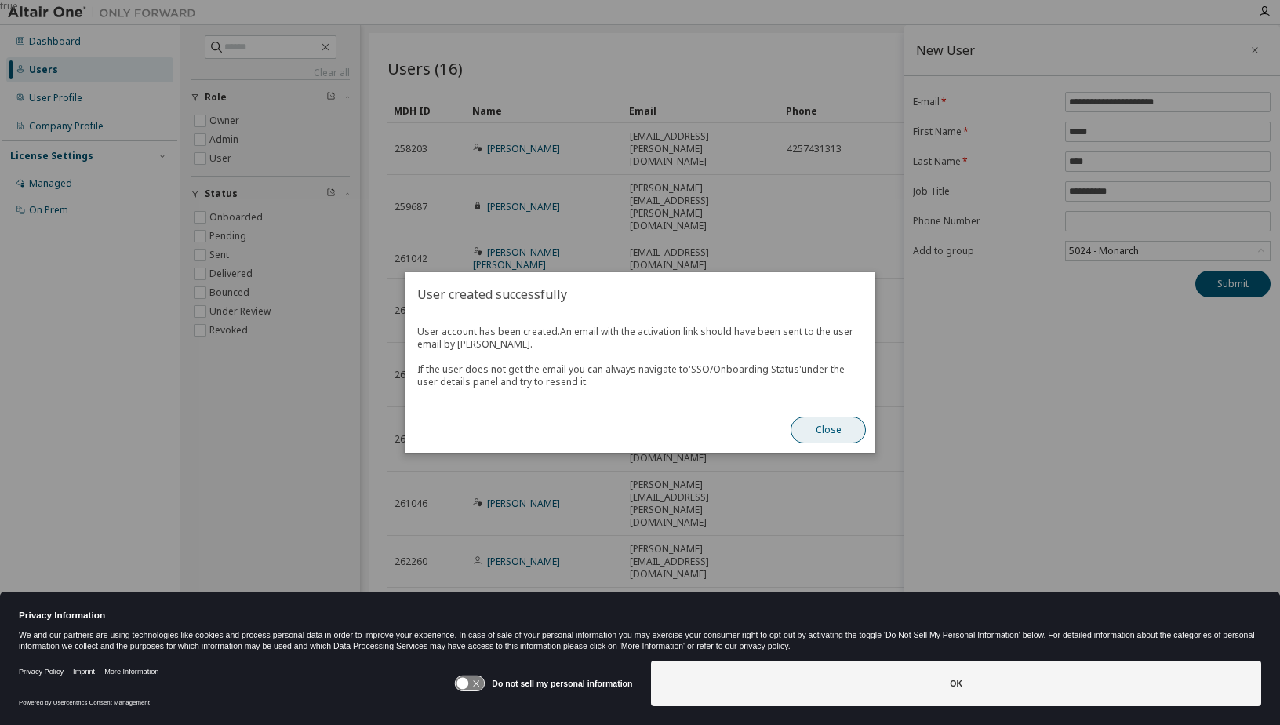
click at [841, 431] on button "Close" at bounding box center [827, 429] width 75 height 27
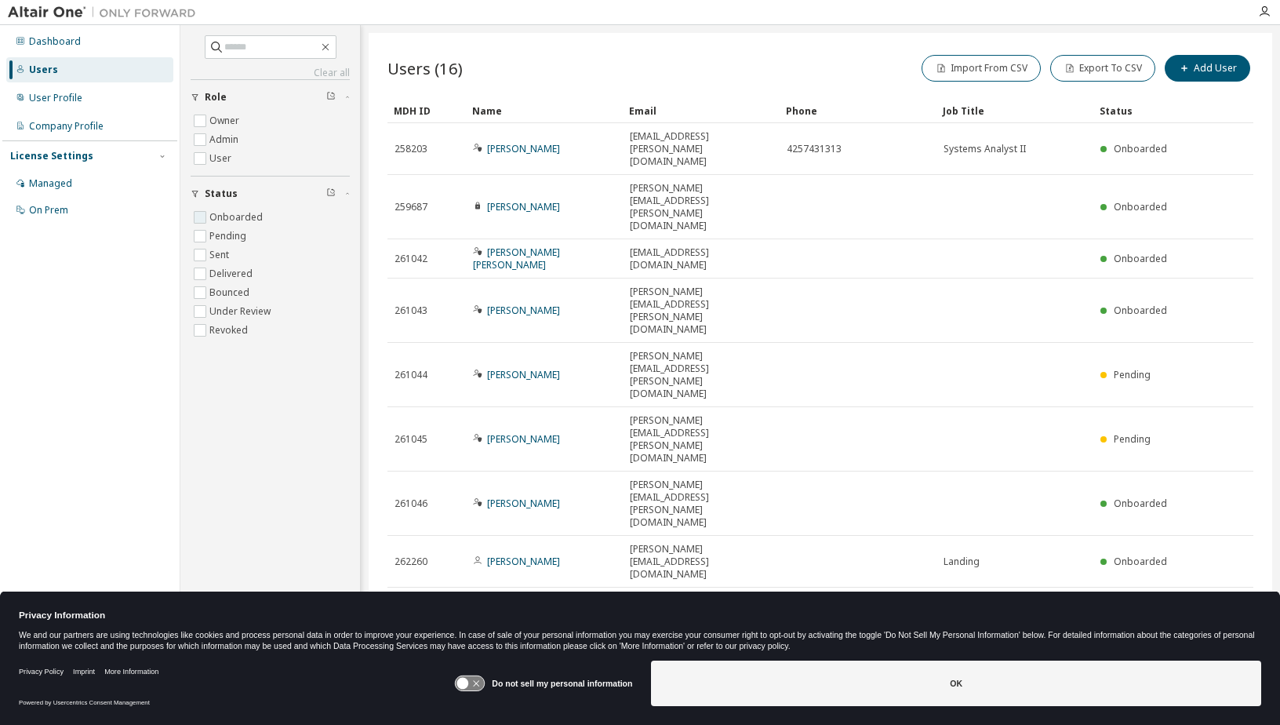
click at [228, 215] on label "Onboarded" at bounding box center [237, 217] width 56 height 19
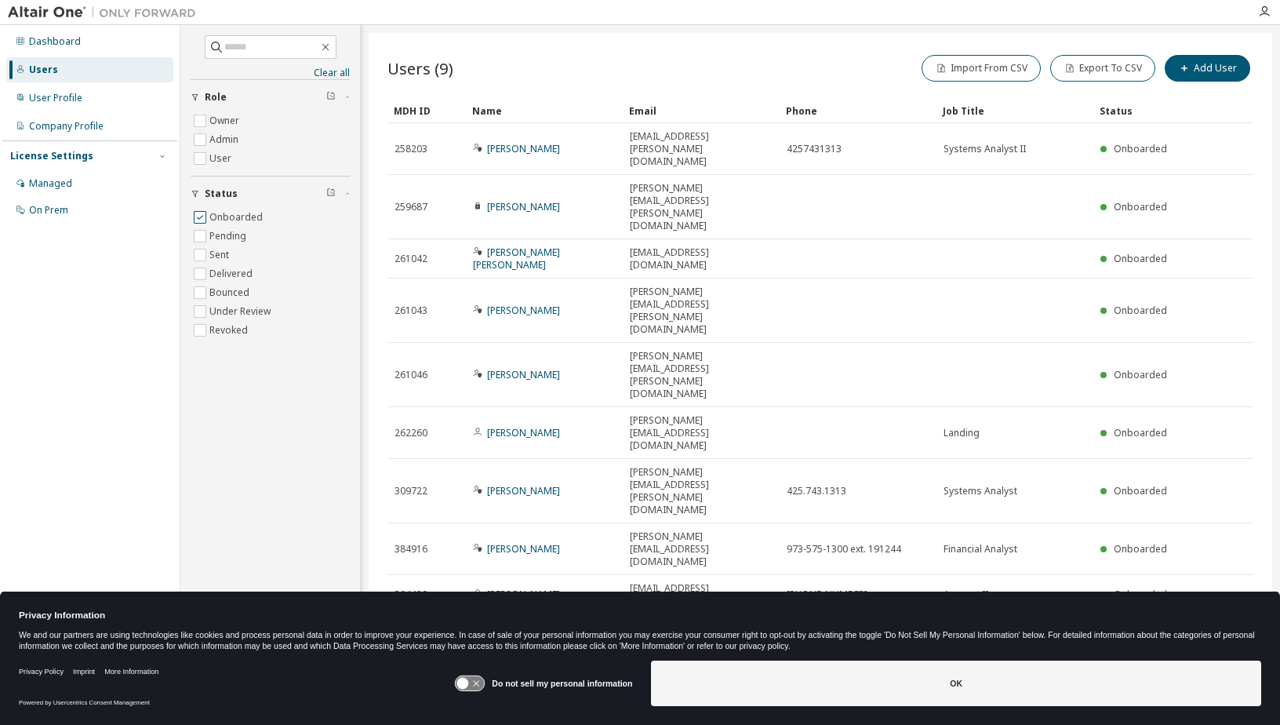
click at [228, 215] on label "Onboarded" at bounding box center [237, 217] width 56 height 19
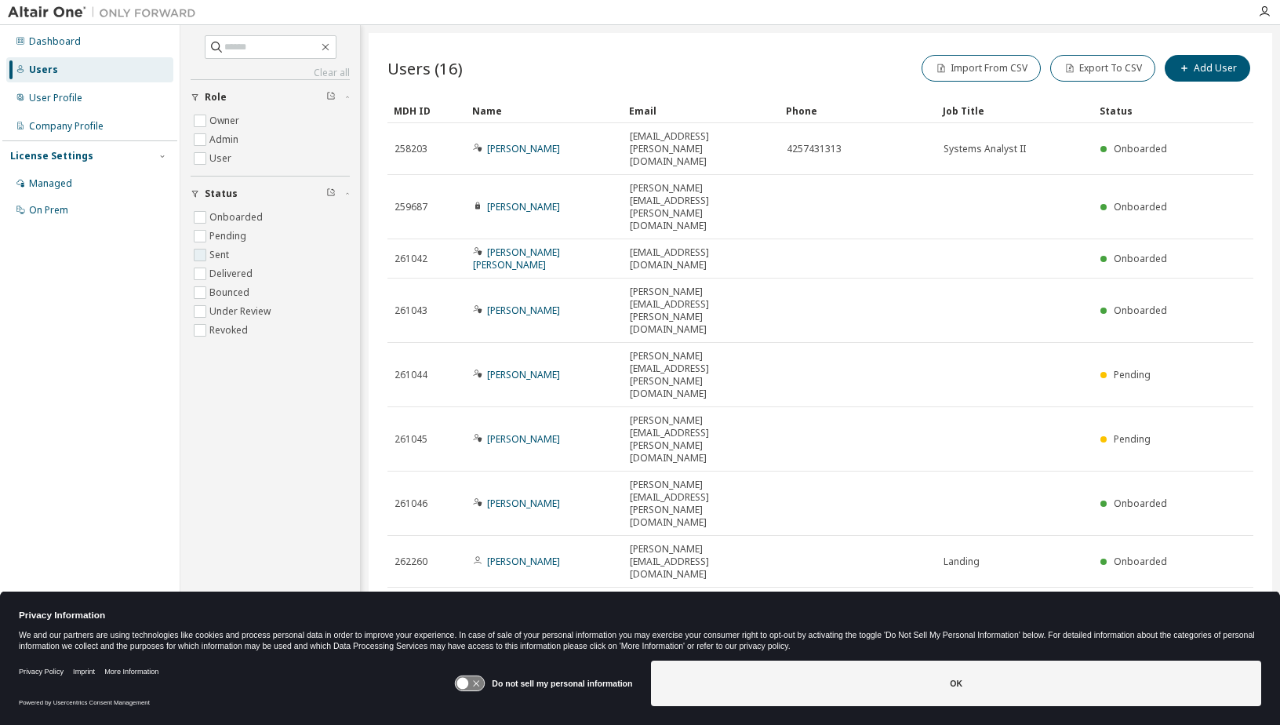
click at [220, 262] on label "Sent" at bounding box center [220, 254] width 23 height 19
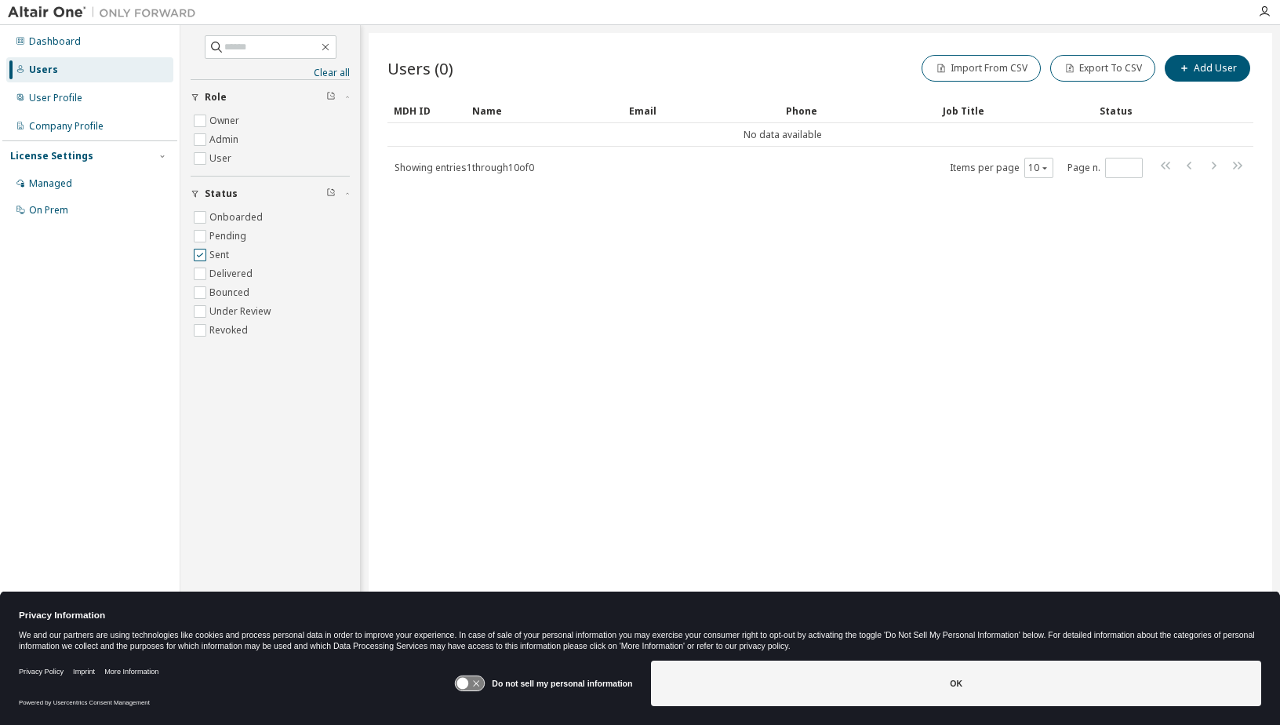
click at [220, 262] on label "Sent" at bounding box center [220, 254] width 23 height 19
